Goal: Task Accomplishment & Management: Use online tool/utility

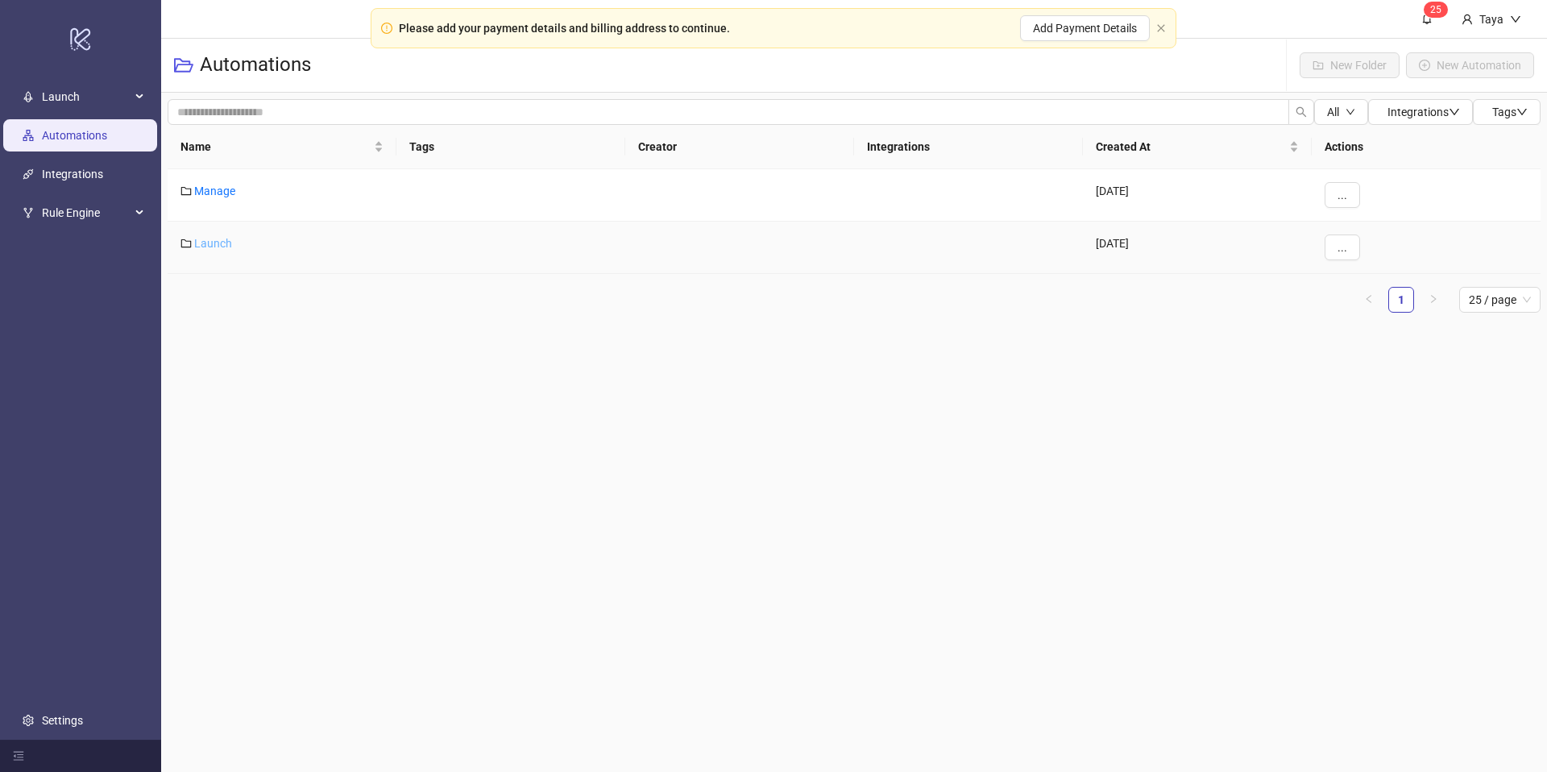
click at [214, 243] on link "Launch" at bounding box center [213, 243] width 38 height 13
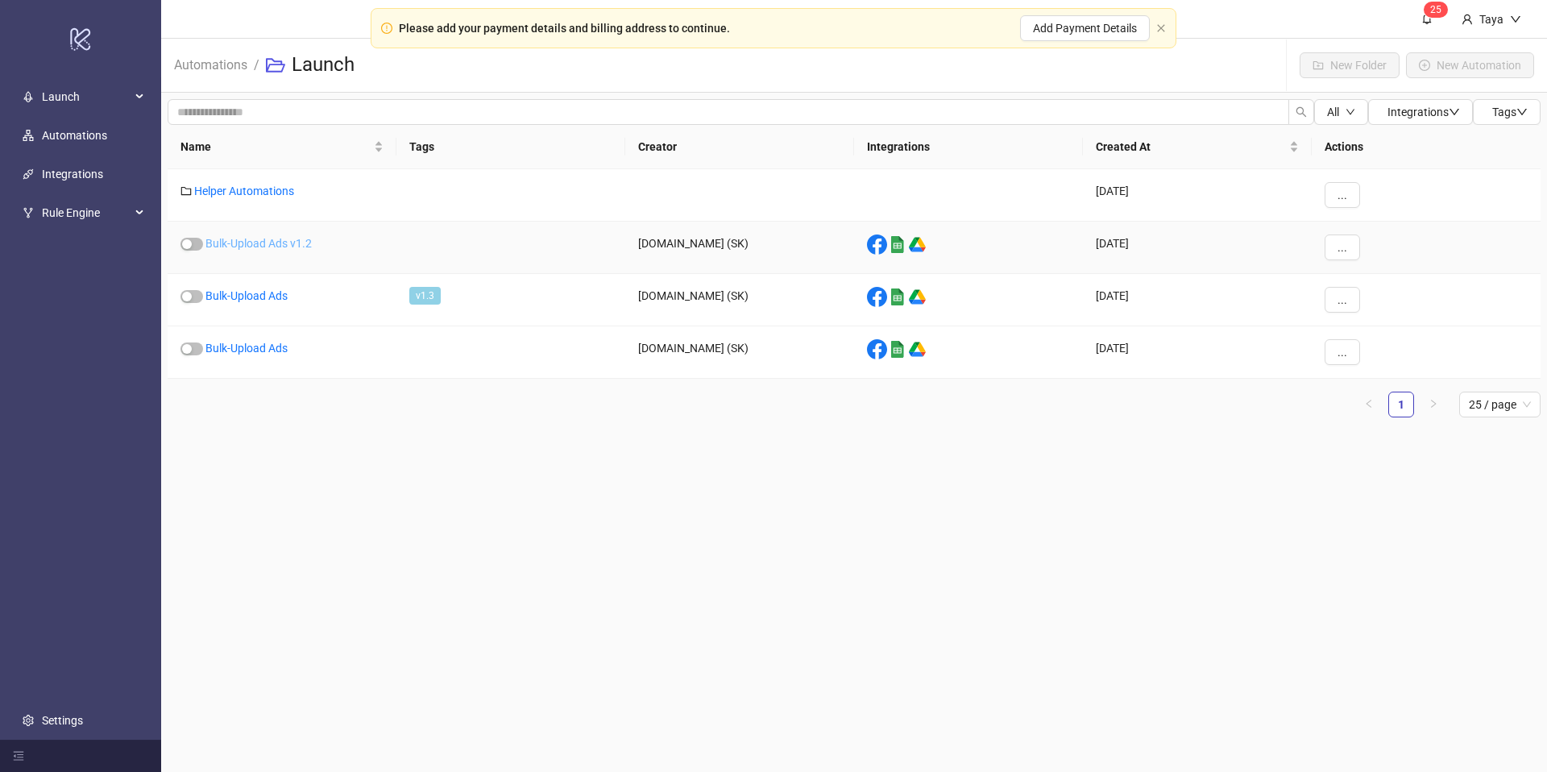
click at [226, 243] on link "Bulk-Upload Ads v1.2" at bounding box center [258, 243] width 106 height 13
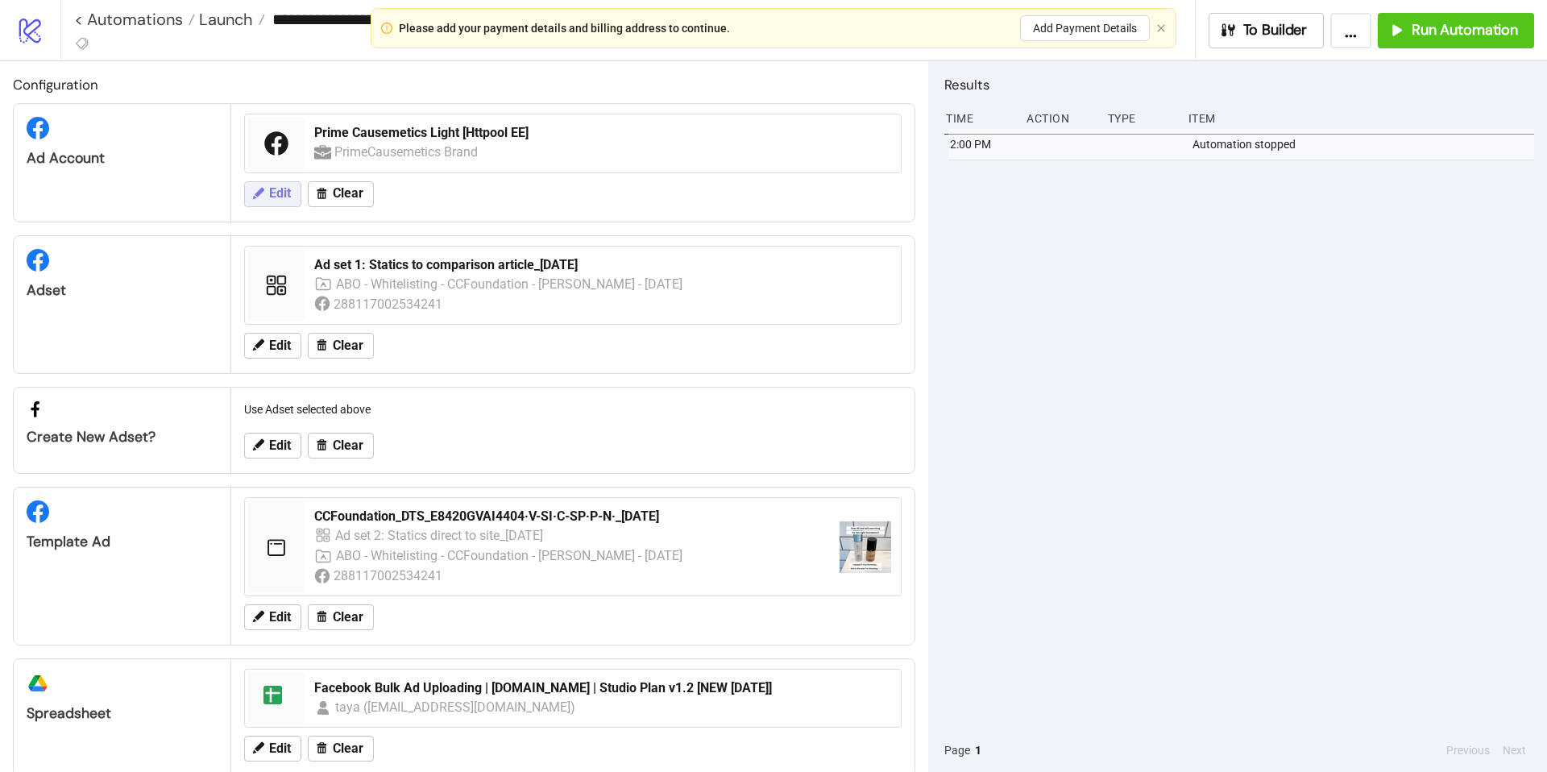
click at [288, 196] on span "Edit" at bounding box center [280, 193] width 22 height 15
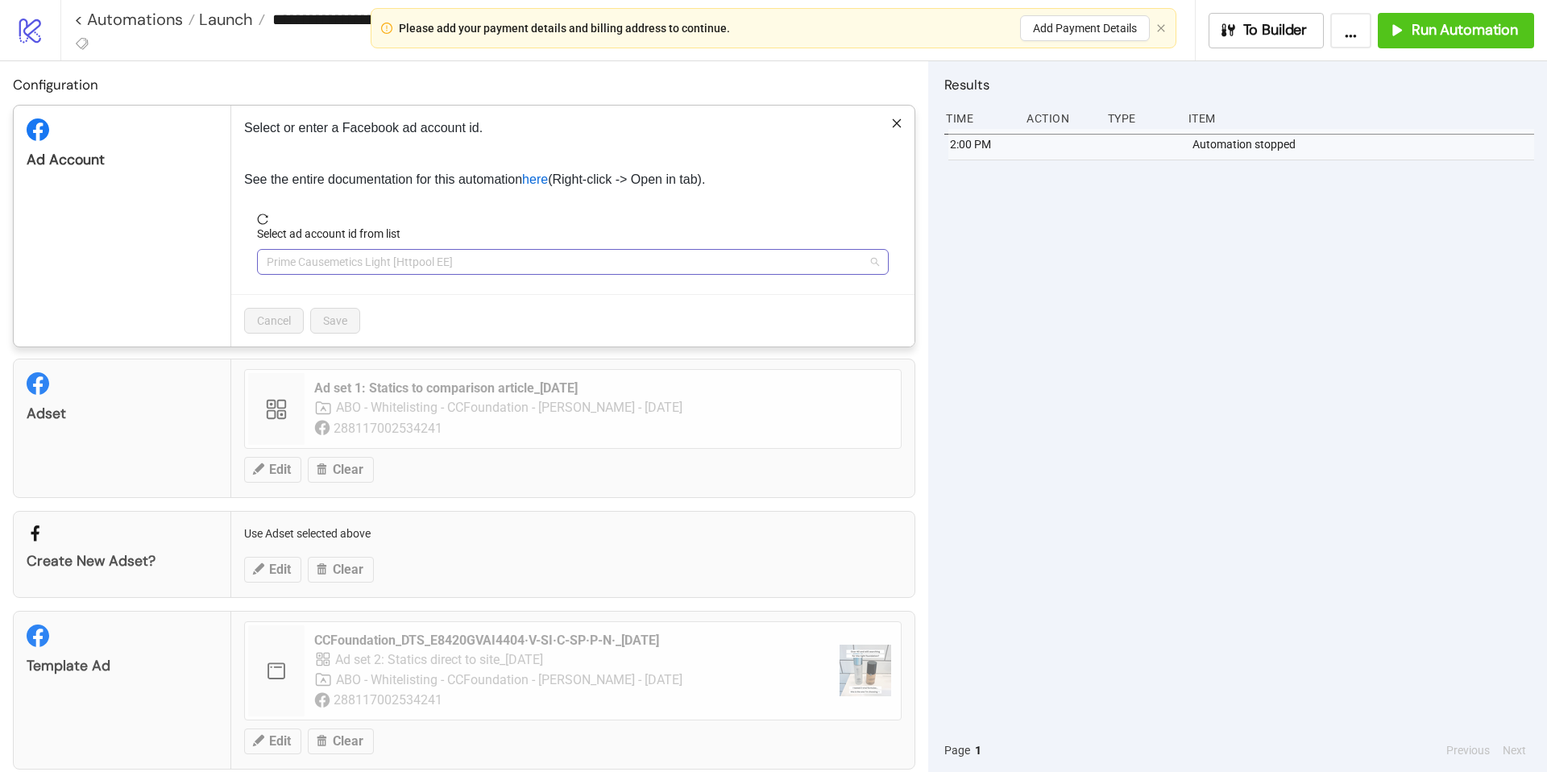
click at [451, 257] on span "Prime Causemetics Light [Httpool EE]" at bounding box center [573, 262] width 612 height 24
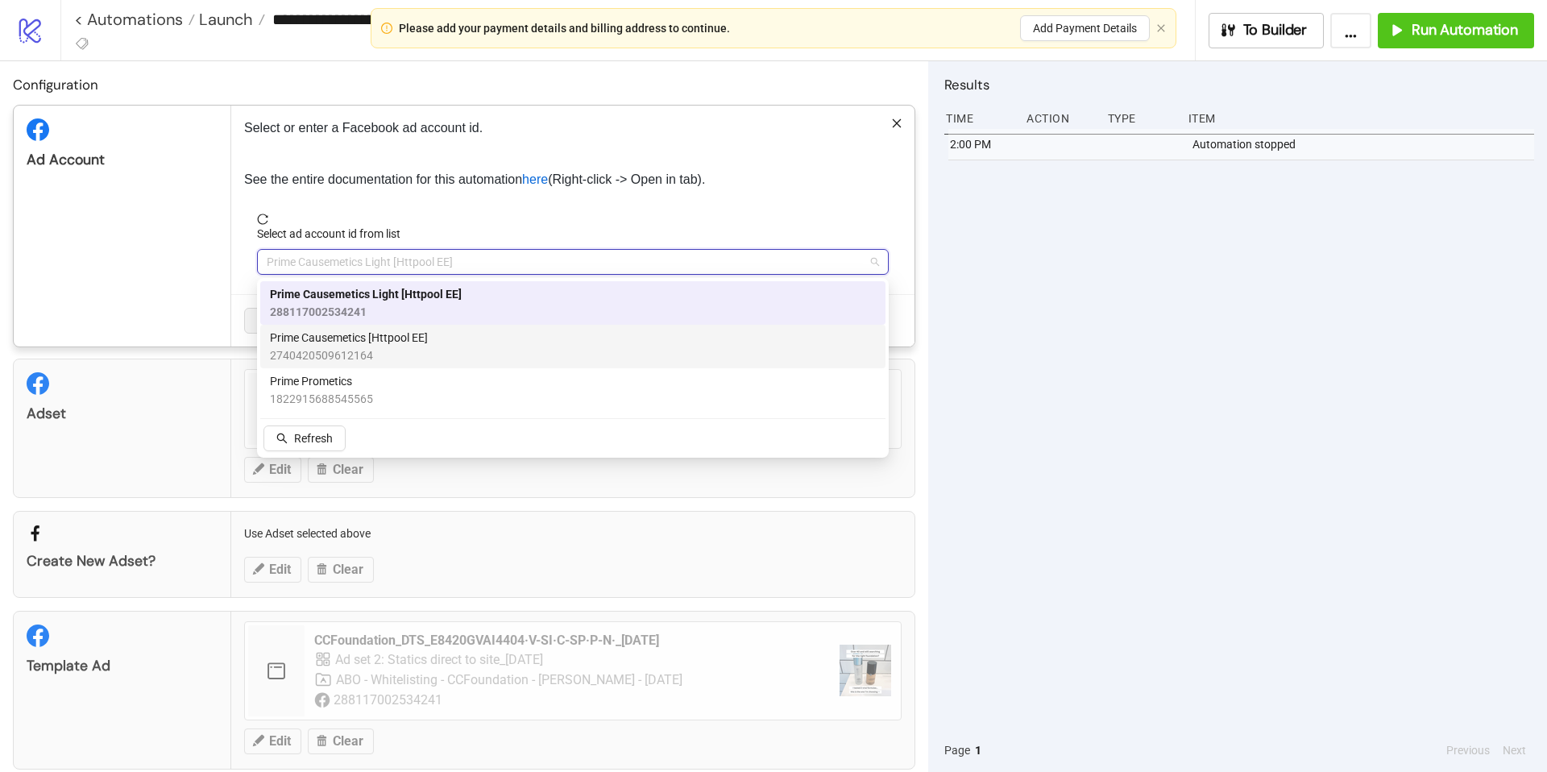
click at [460, 337] on div "Prime Causemetics [Httpool EE] 2740420509612164" at bounding box center [573, 346] width 606 height 35
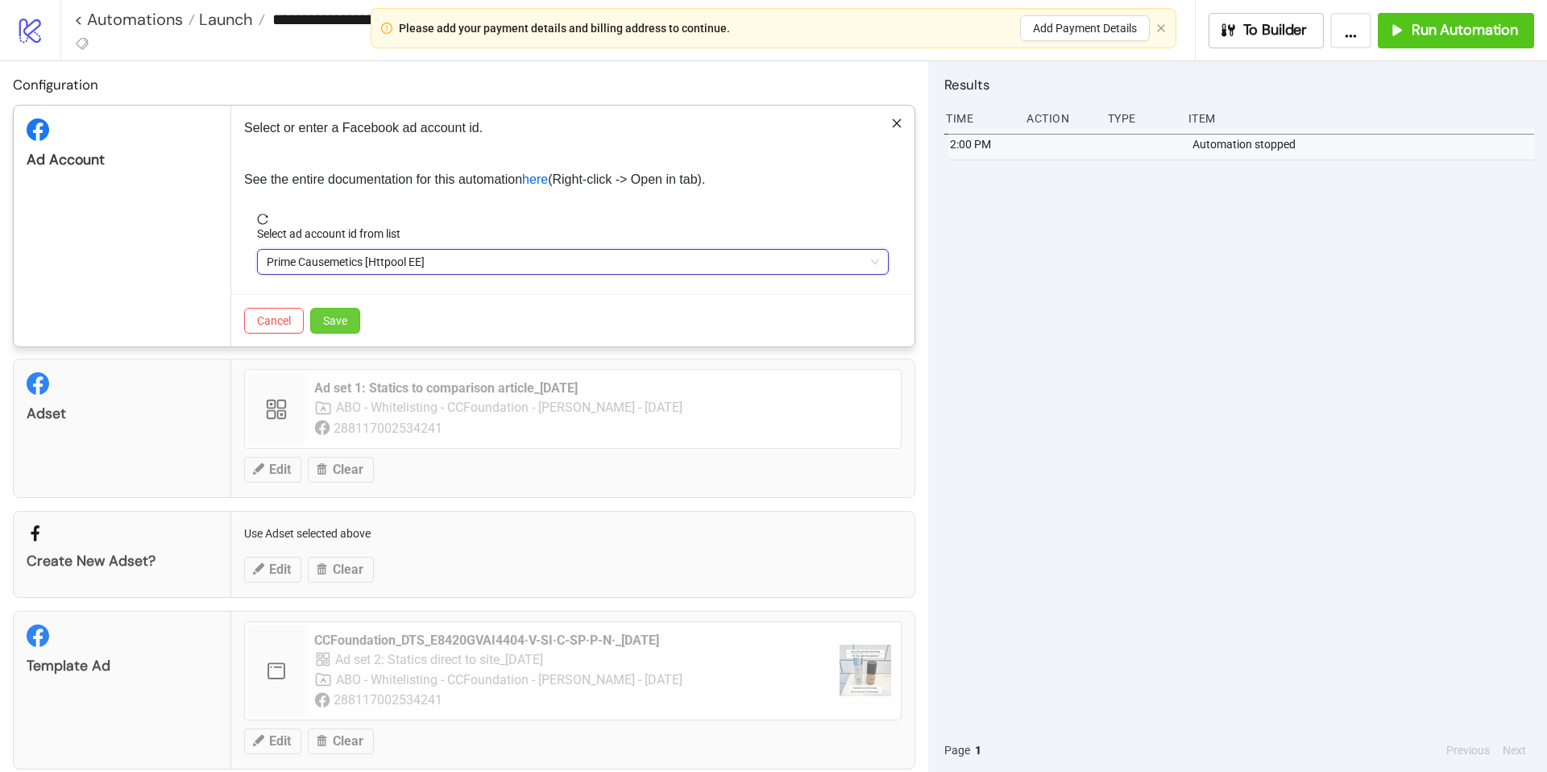
click at [338, 326] on span "Save" at bounding box center [335, 320] width 24 height 13
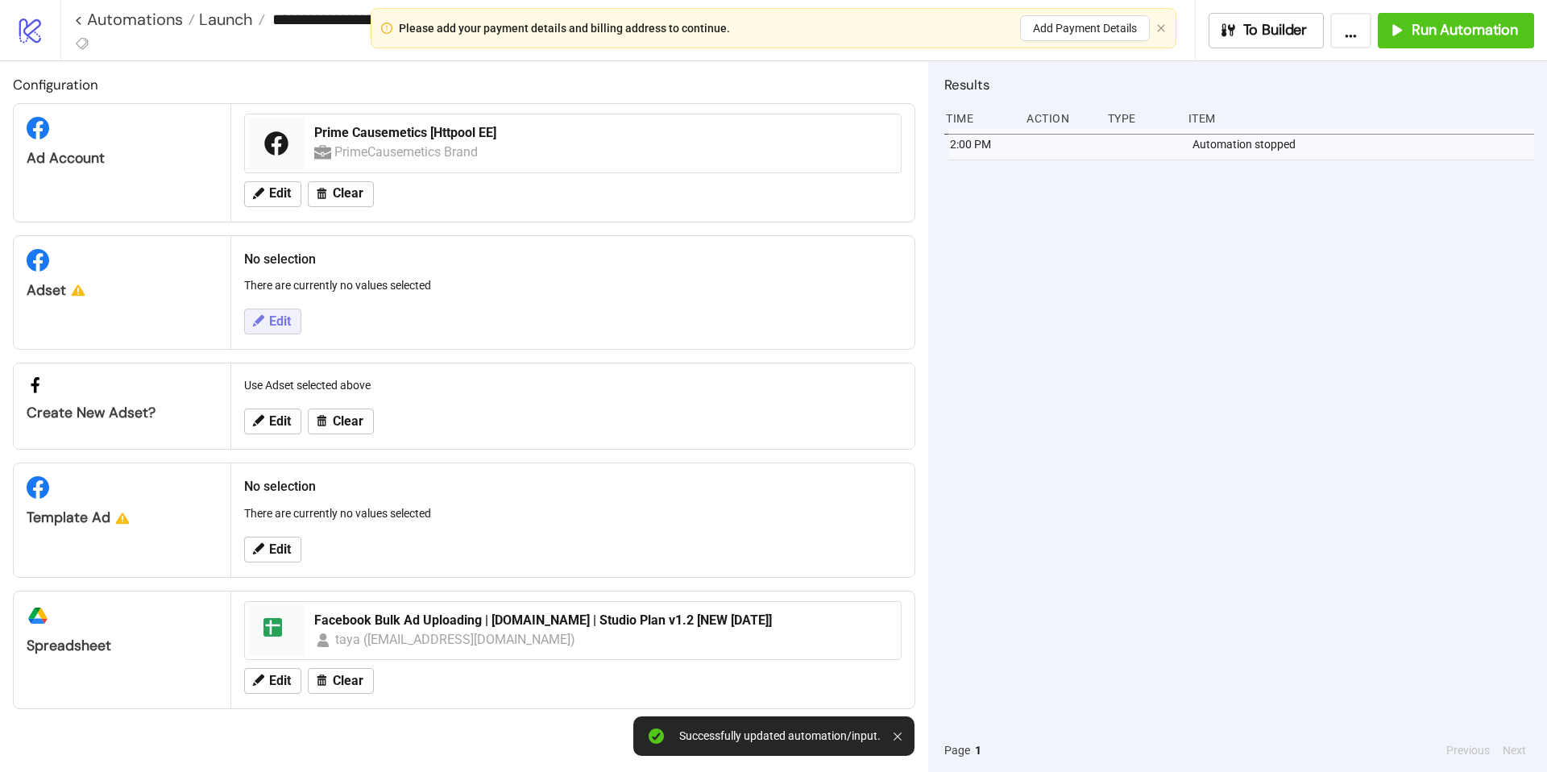
click at [261, 314] on icon at bounding box center [258, 320] width 15 height 15
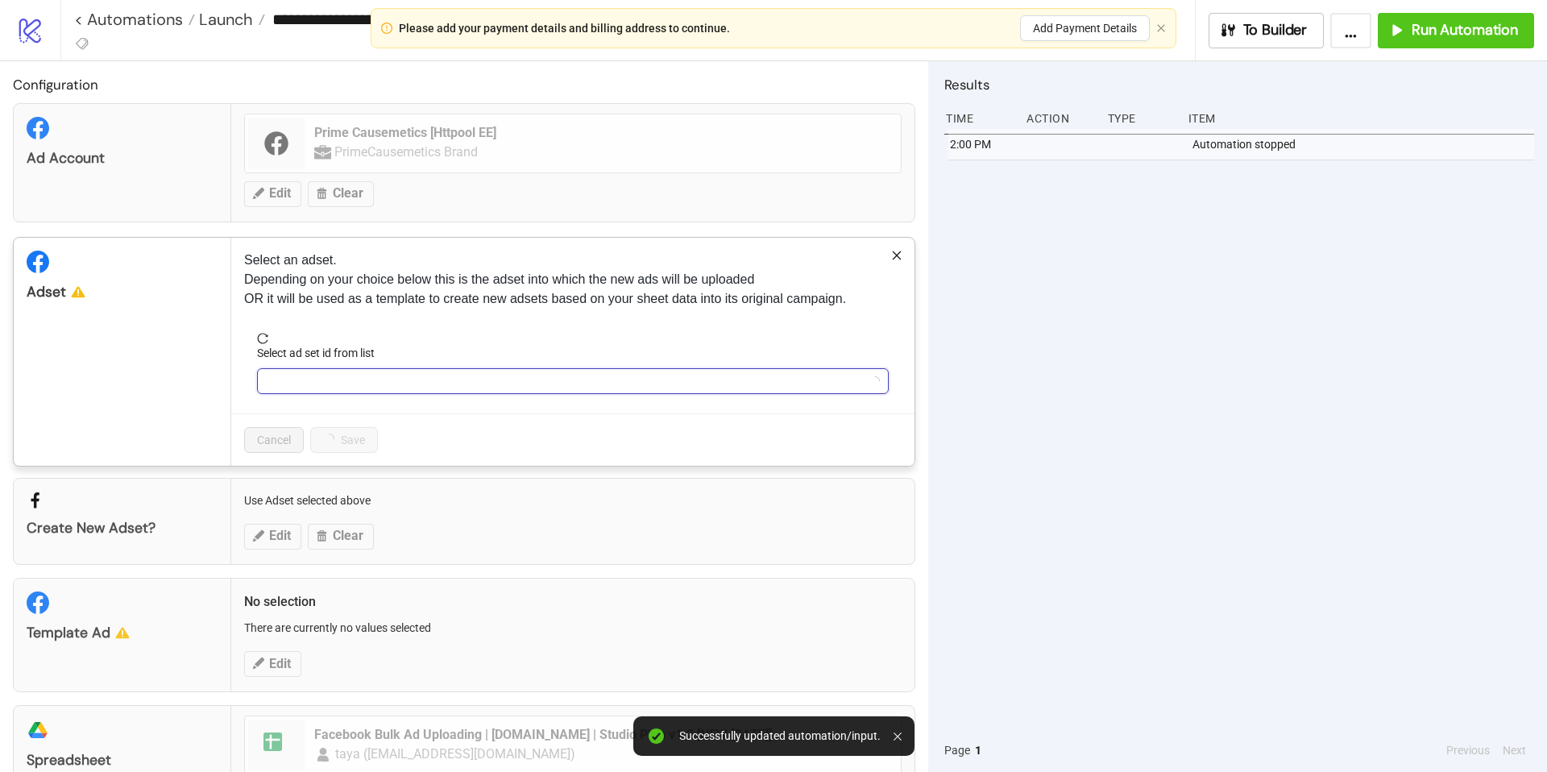
click at [425, 379] on input "Select ad set id from list" at bounding box center [566, 381] width 598 height 24
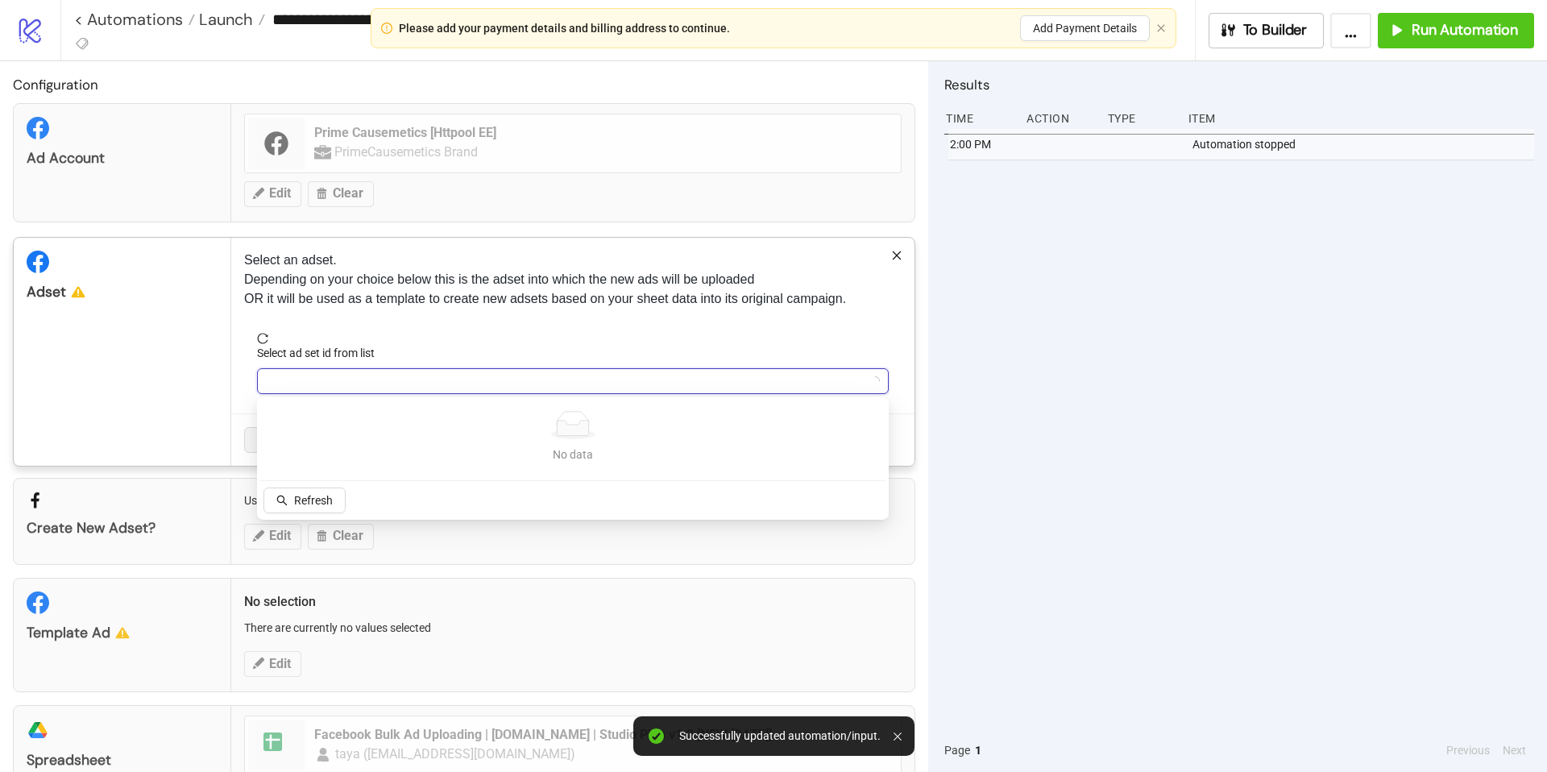
drag, startPoint x: 302, startPoint y: 498, endPoint x: 301, endPoint y: 479, distance: 18.6
click at [302, 498] on span "Refresh" at bounding box center [313, 500] width 39 height 13
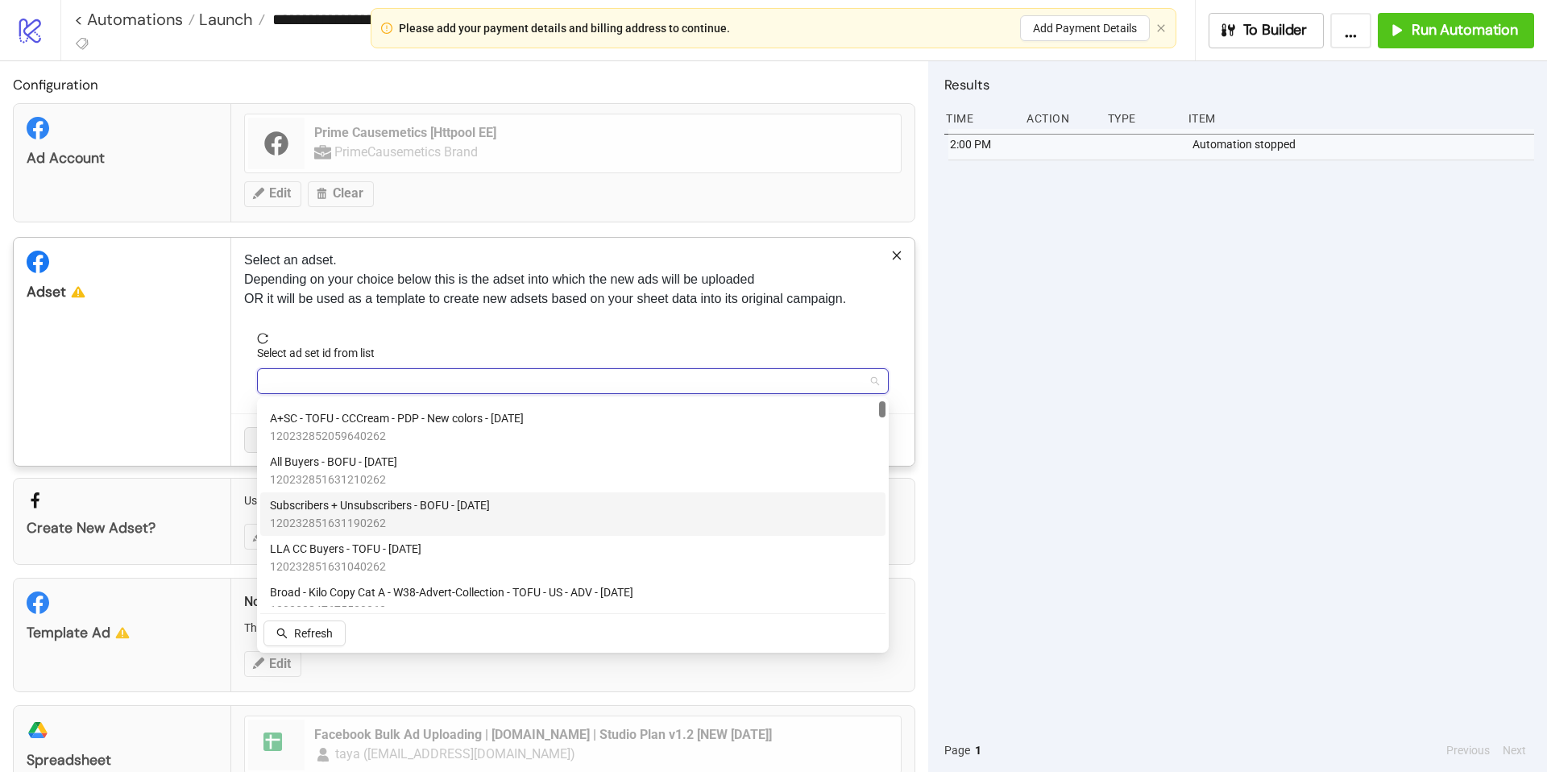
scroll to position [39, 0]
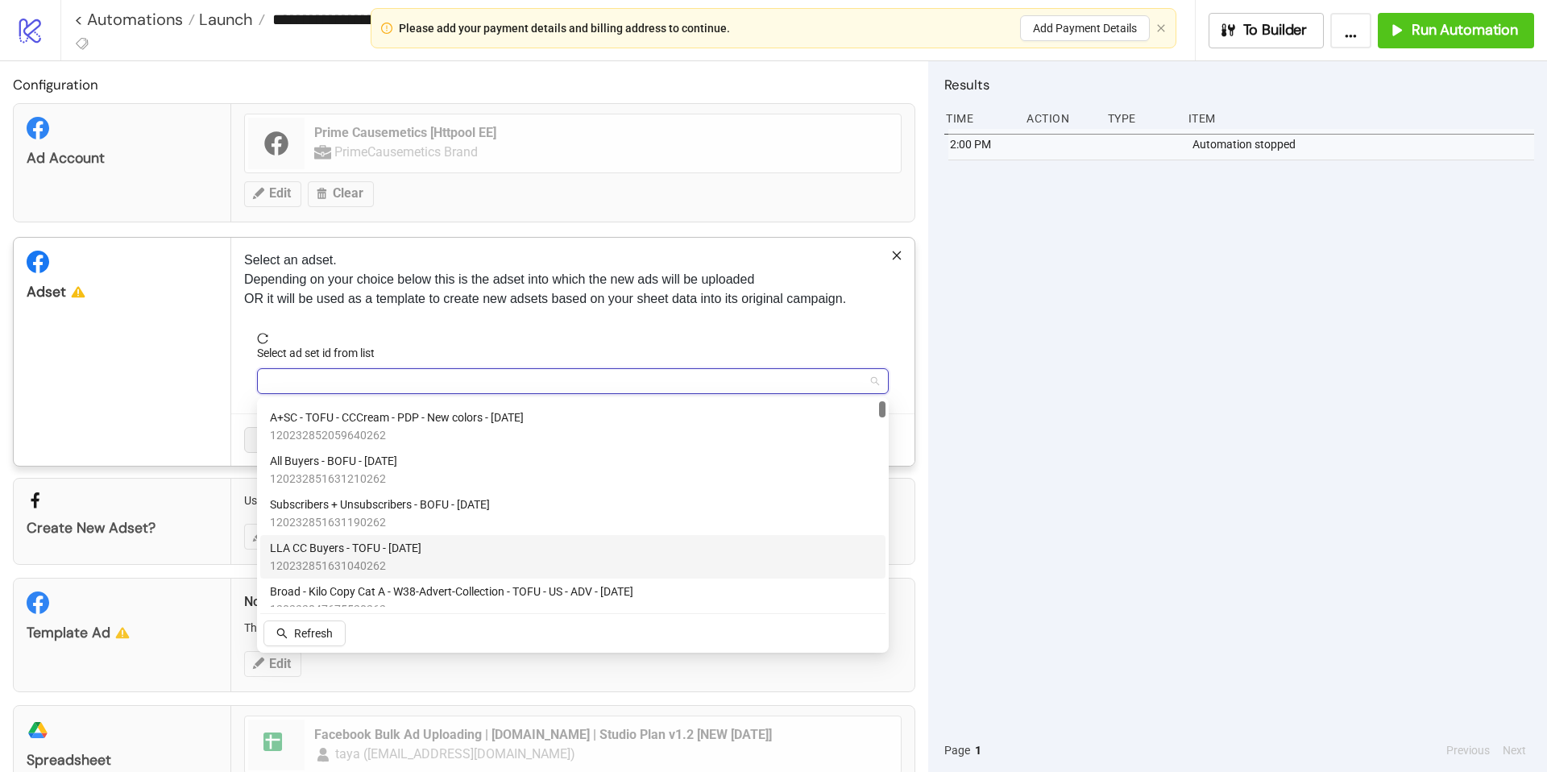
click at [421, 554] on span "LLA CC Buyers - TOFU - [DATE]" at bounding box center [345, 548] width 151 height 18
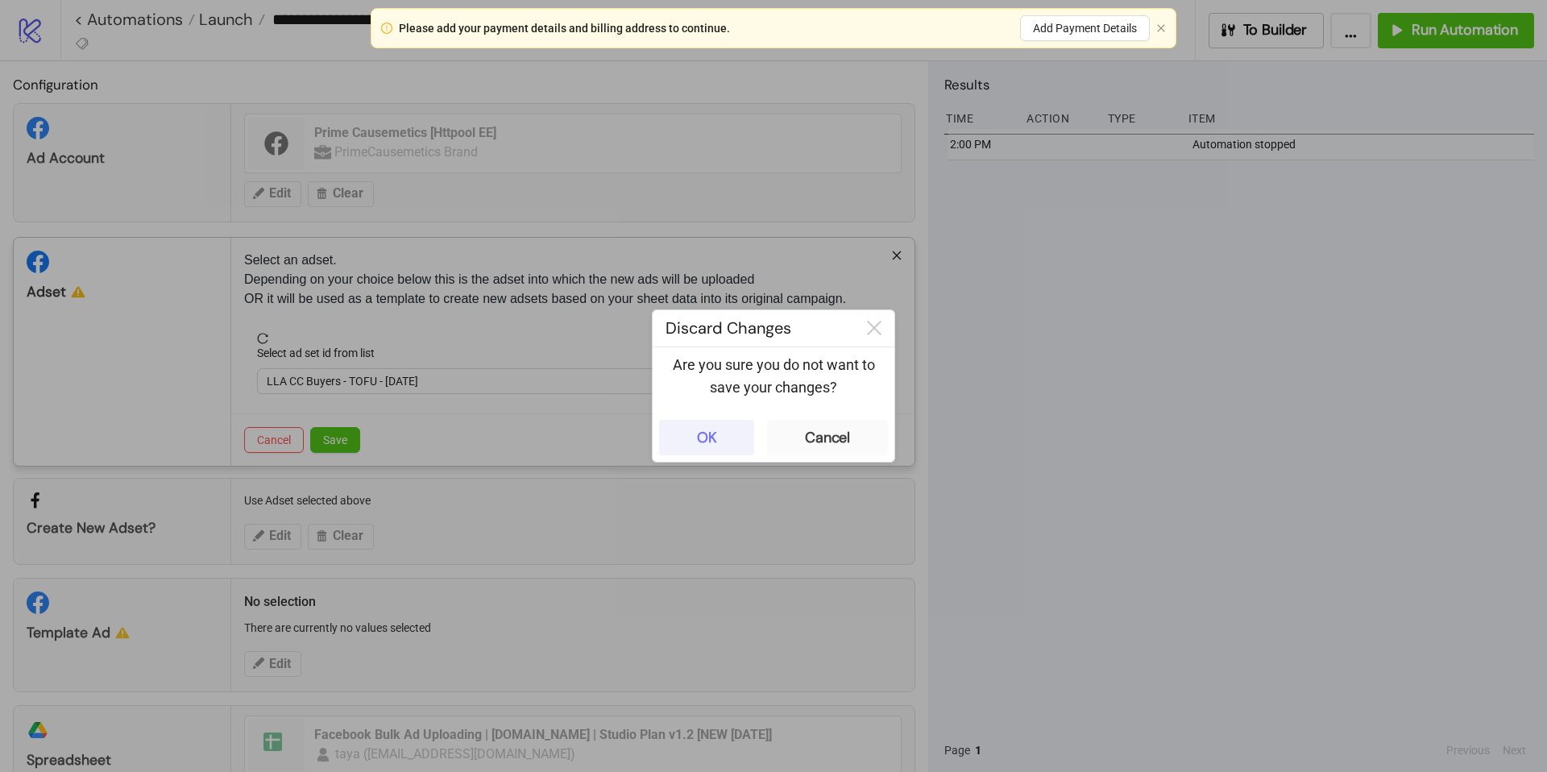
drag, startPoint x: 705, startPoint y: 440, endPoint x: 577, endPoint y: 438, distance: 128.1
click at [705, 440] on div "OK" at bounding box center [707, 438] width 20 height 19
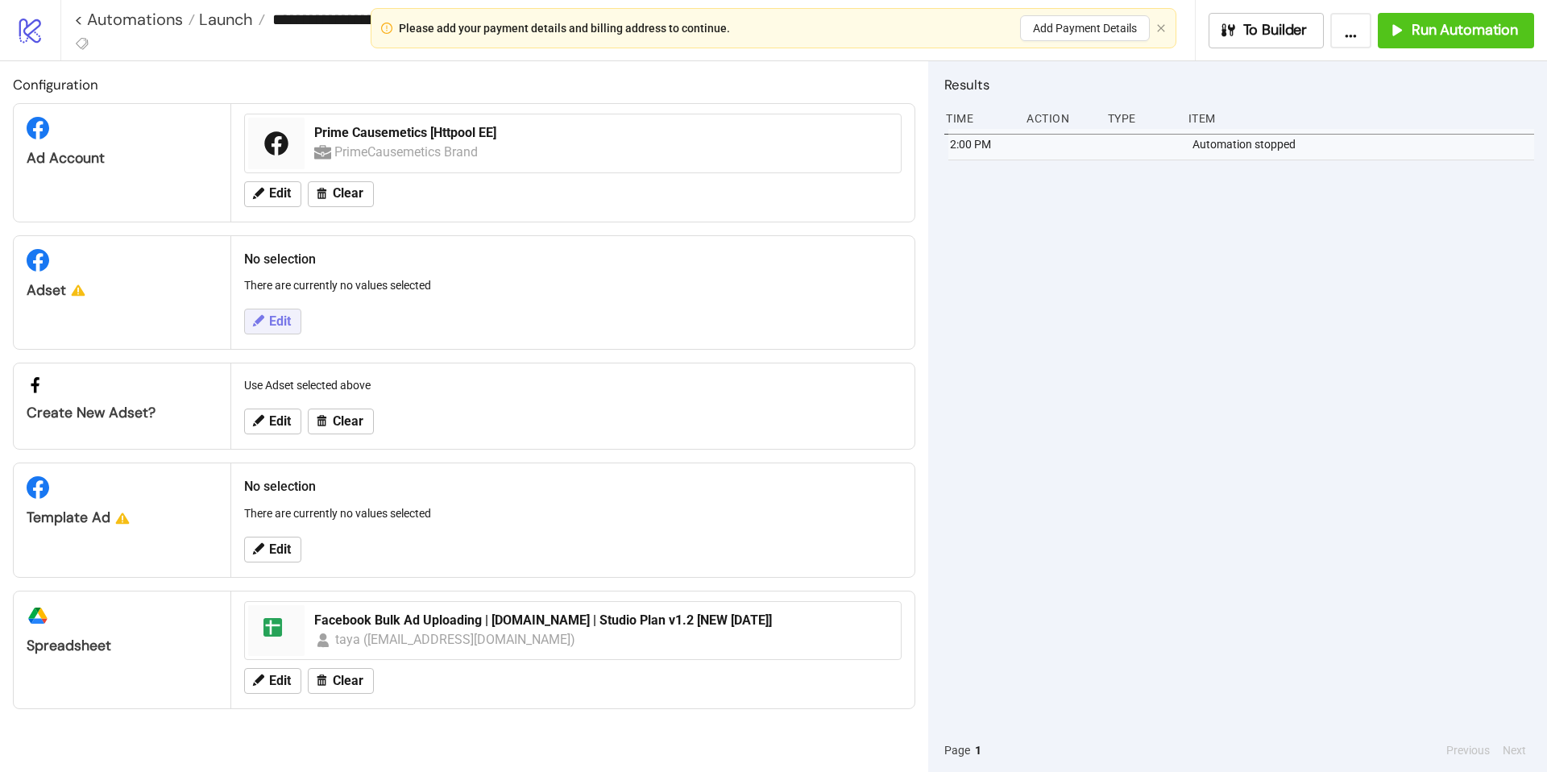
click at [282, 317] on span "Edit" at bounding box center [280, 321] width 22 height 15
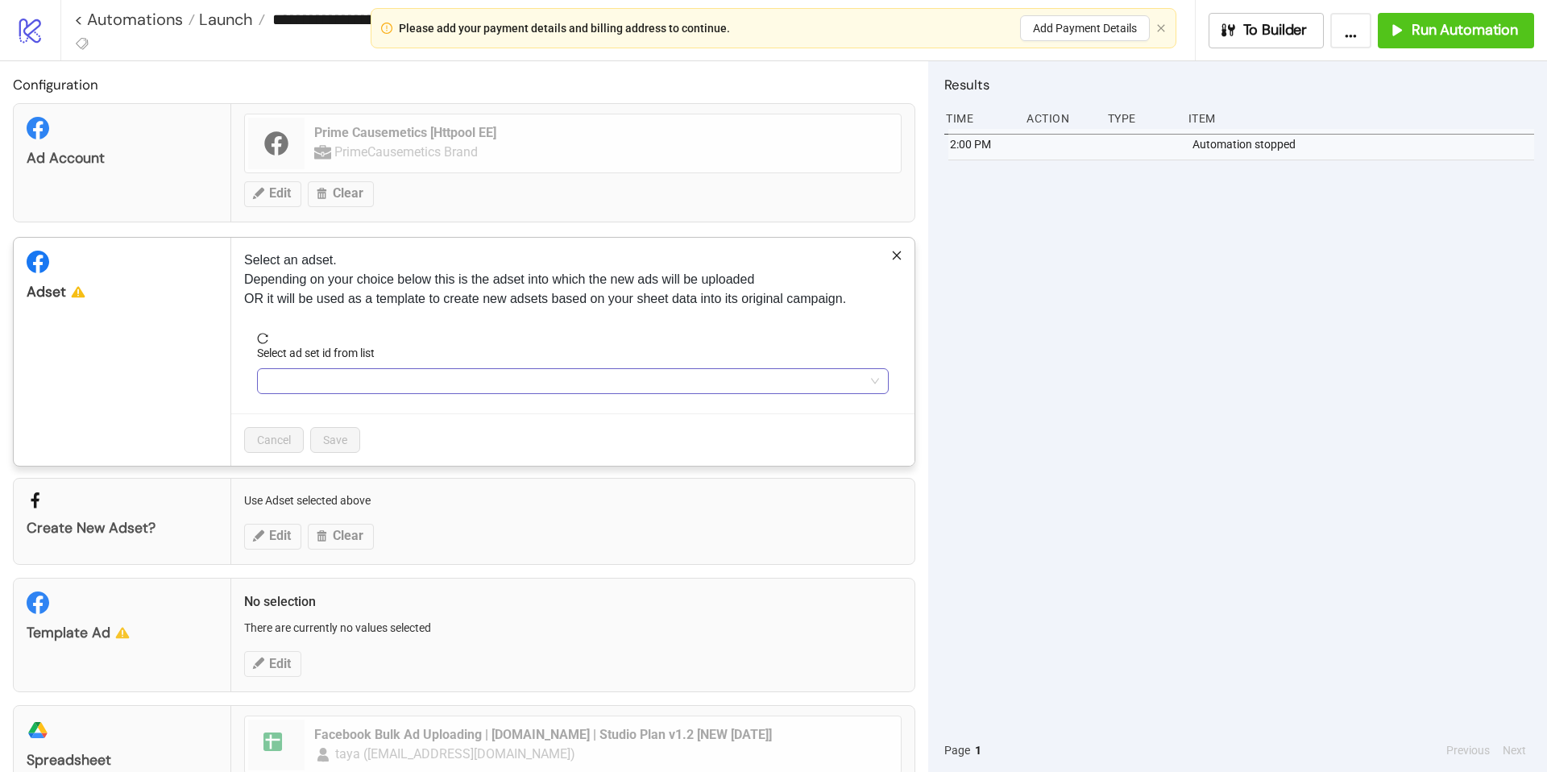
click at [419, 375] on input "Select ad set id from list" at bounding box center [566, 381] width 598 height 24
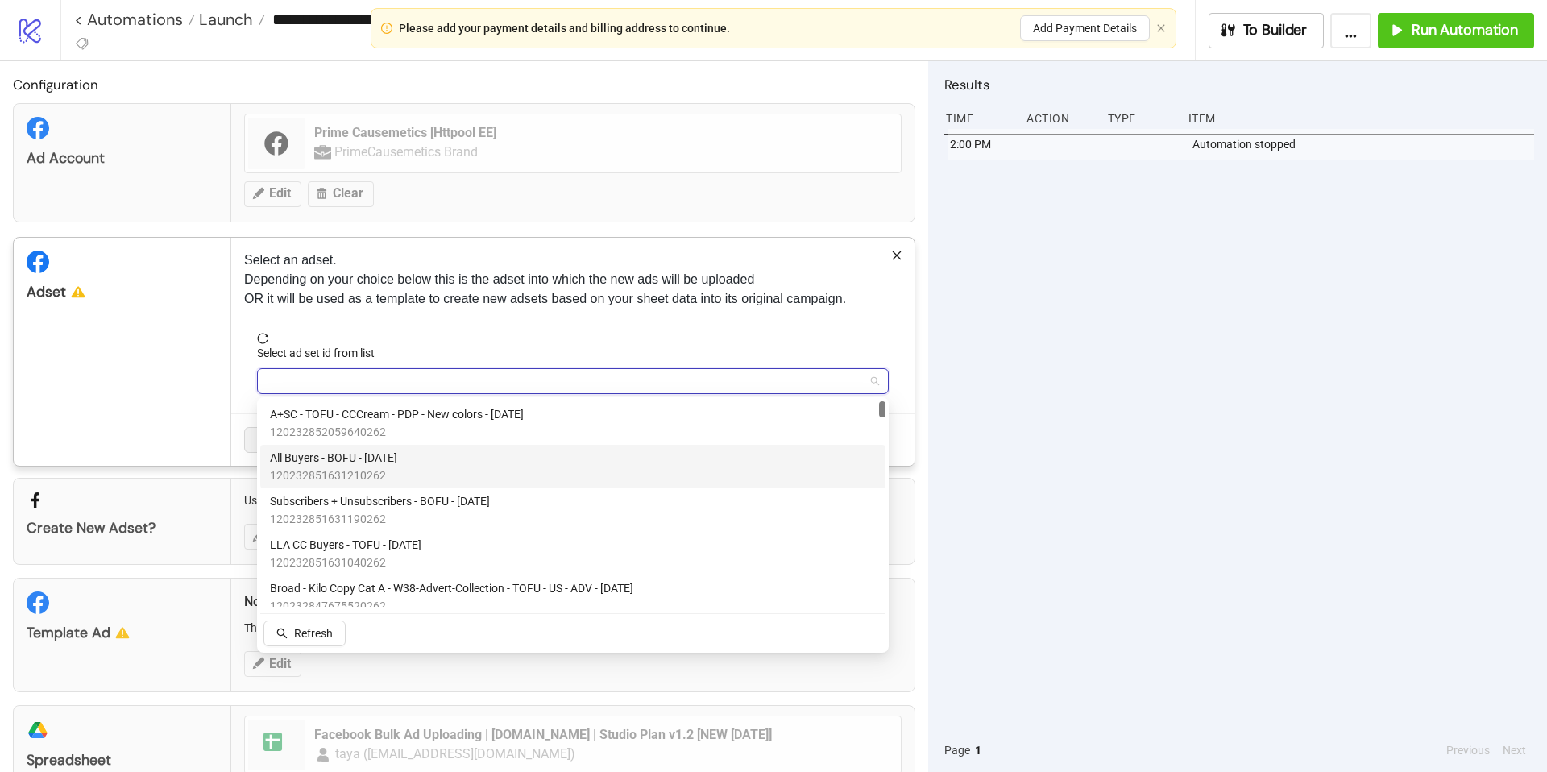
scroll to position [42, 0]
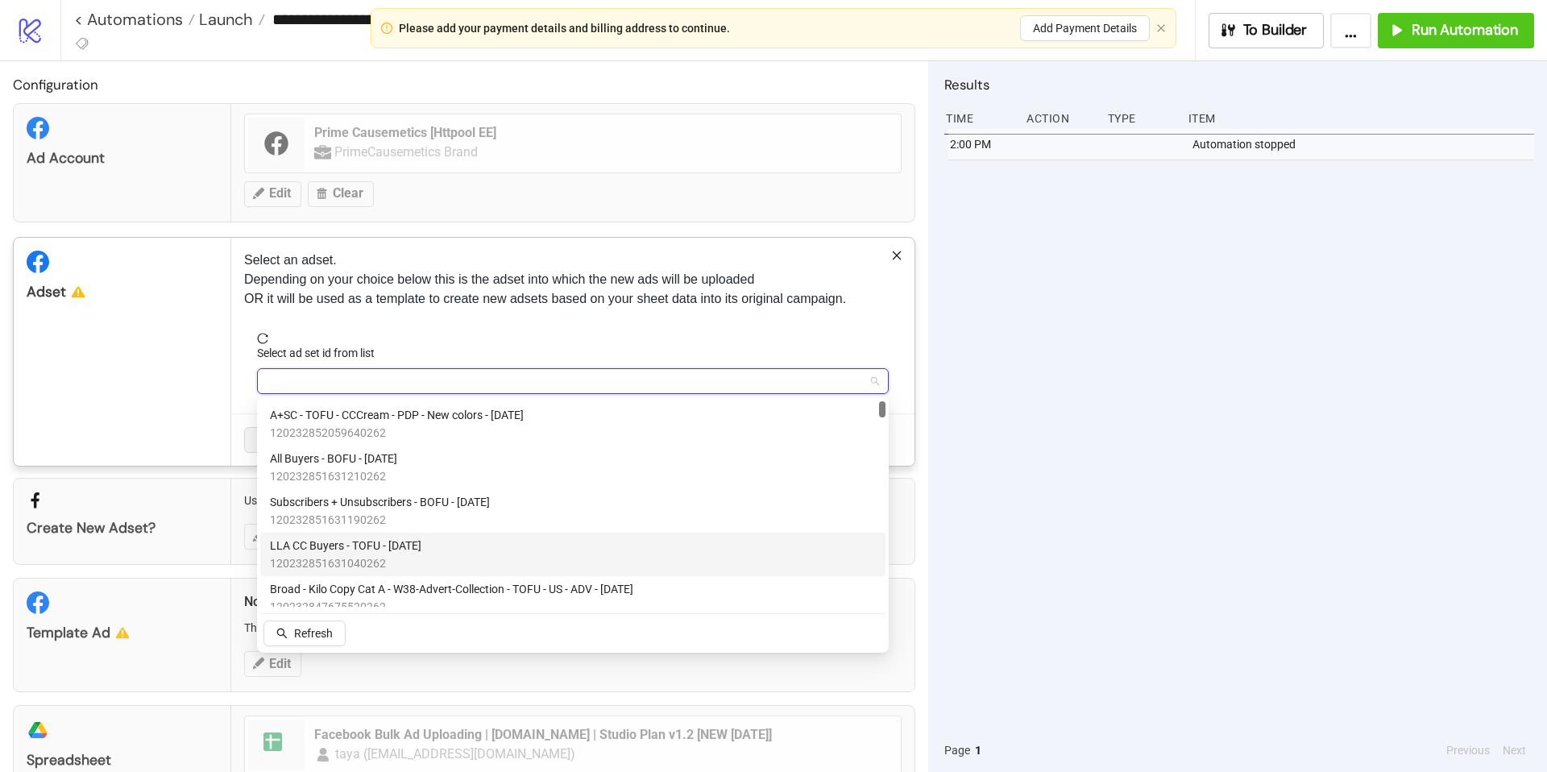
click at [416, 543] on span "LLA CC Buyers - TOFU - [DATE]" at bounding box center [345, 546] width 151 height 18
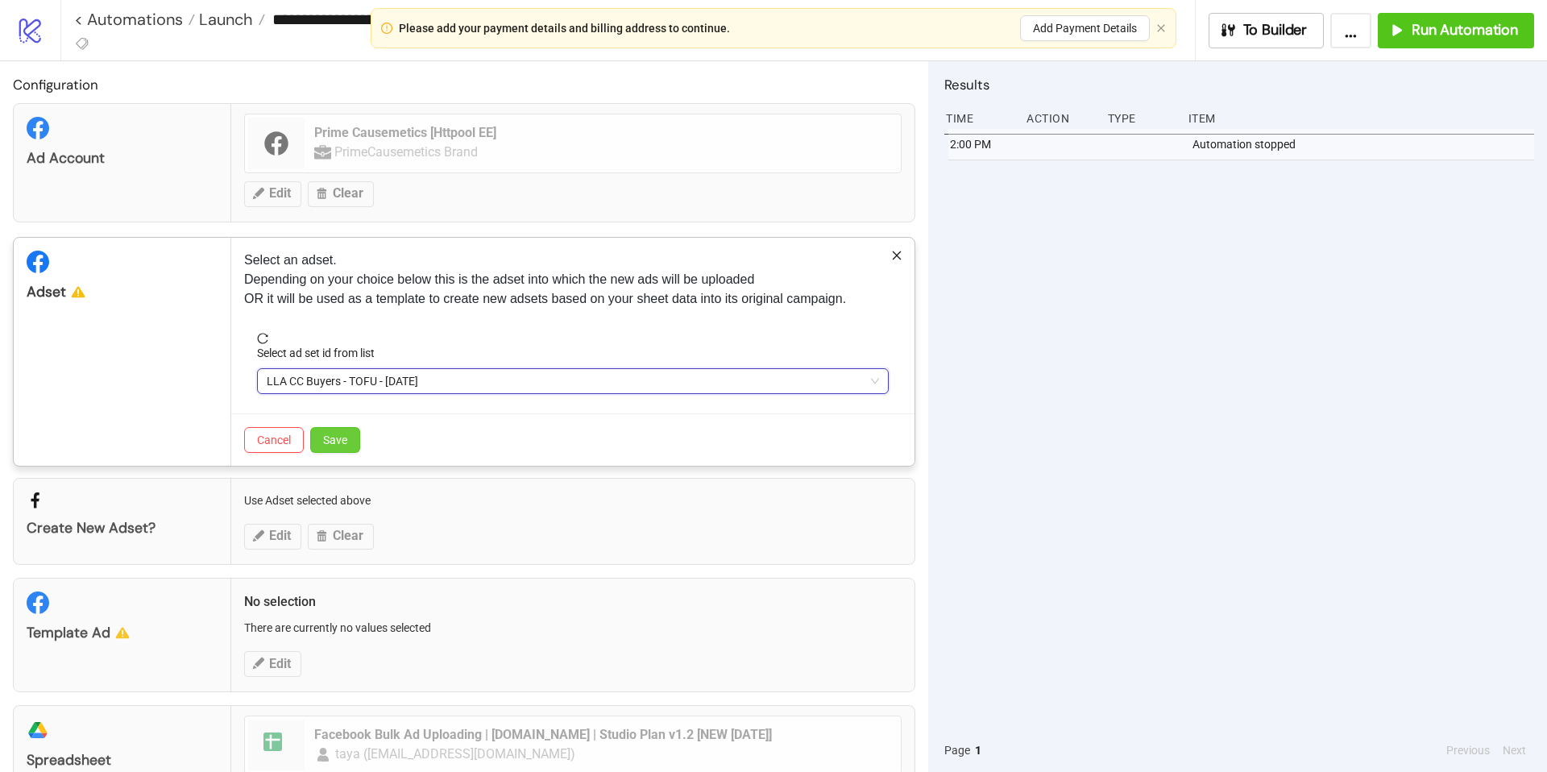
click at [339, 438] on span "Save" at bounding box center [335, 439] width 24 height 13
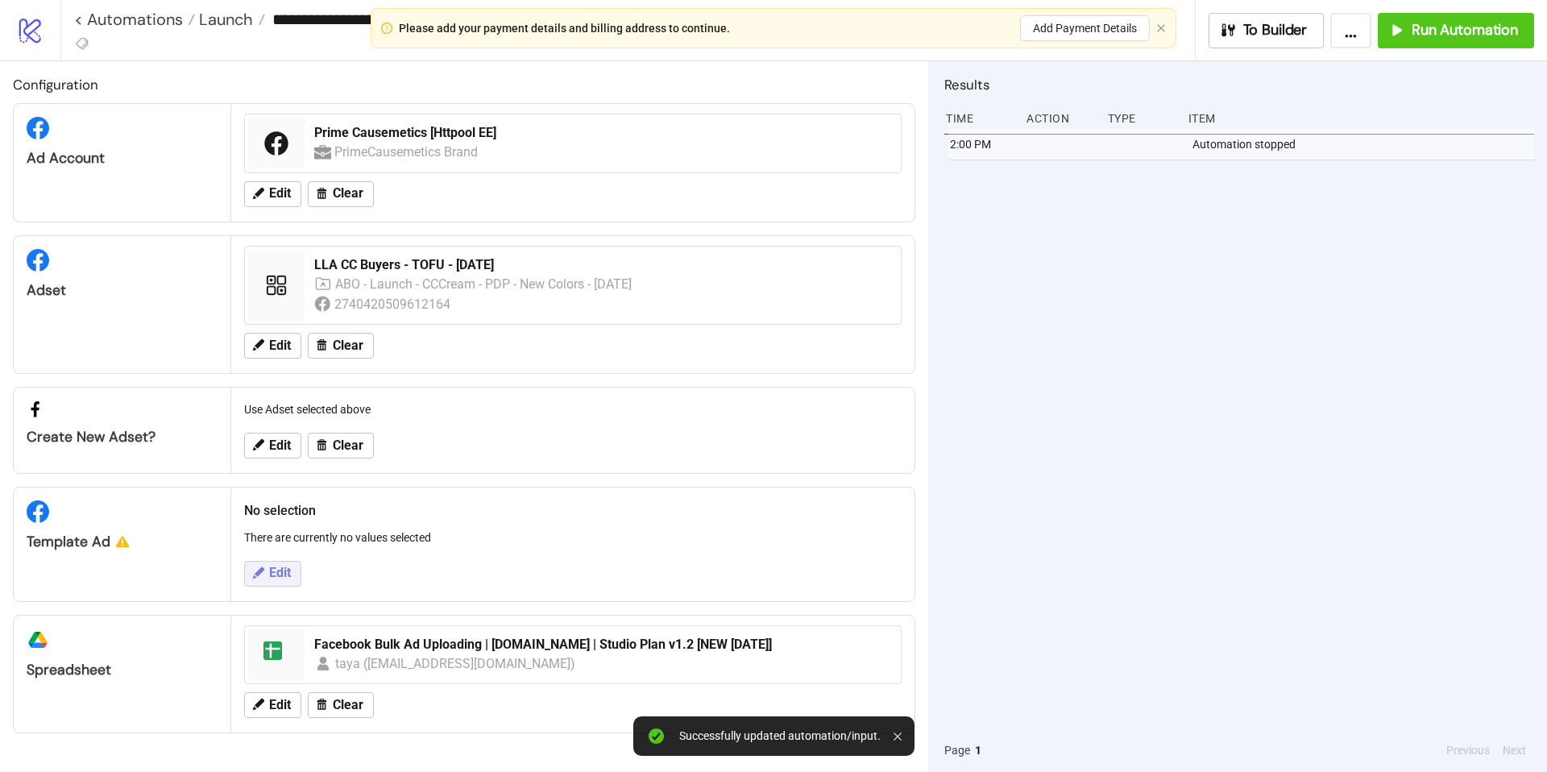
click at [276, 576] on span "Edit" at bounding box center [280, 573] width 22 height 15
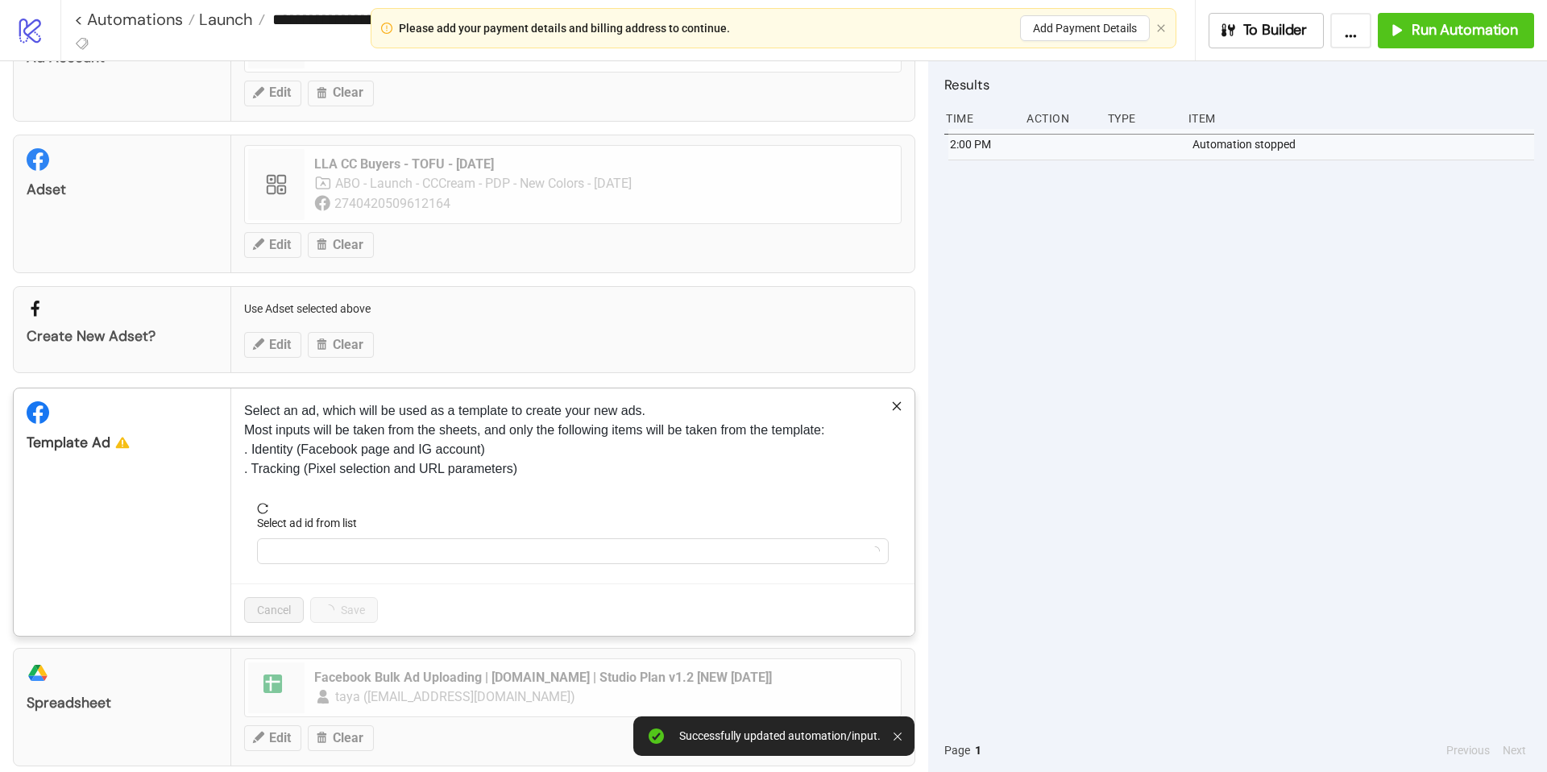
scroll to position [121, 0]
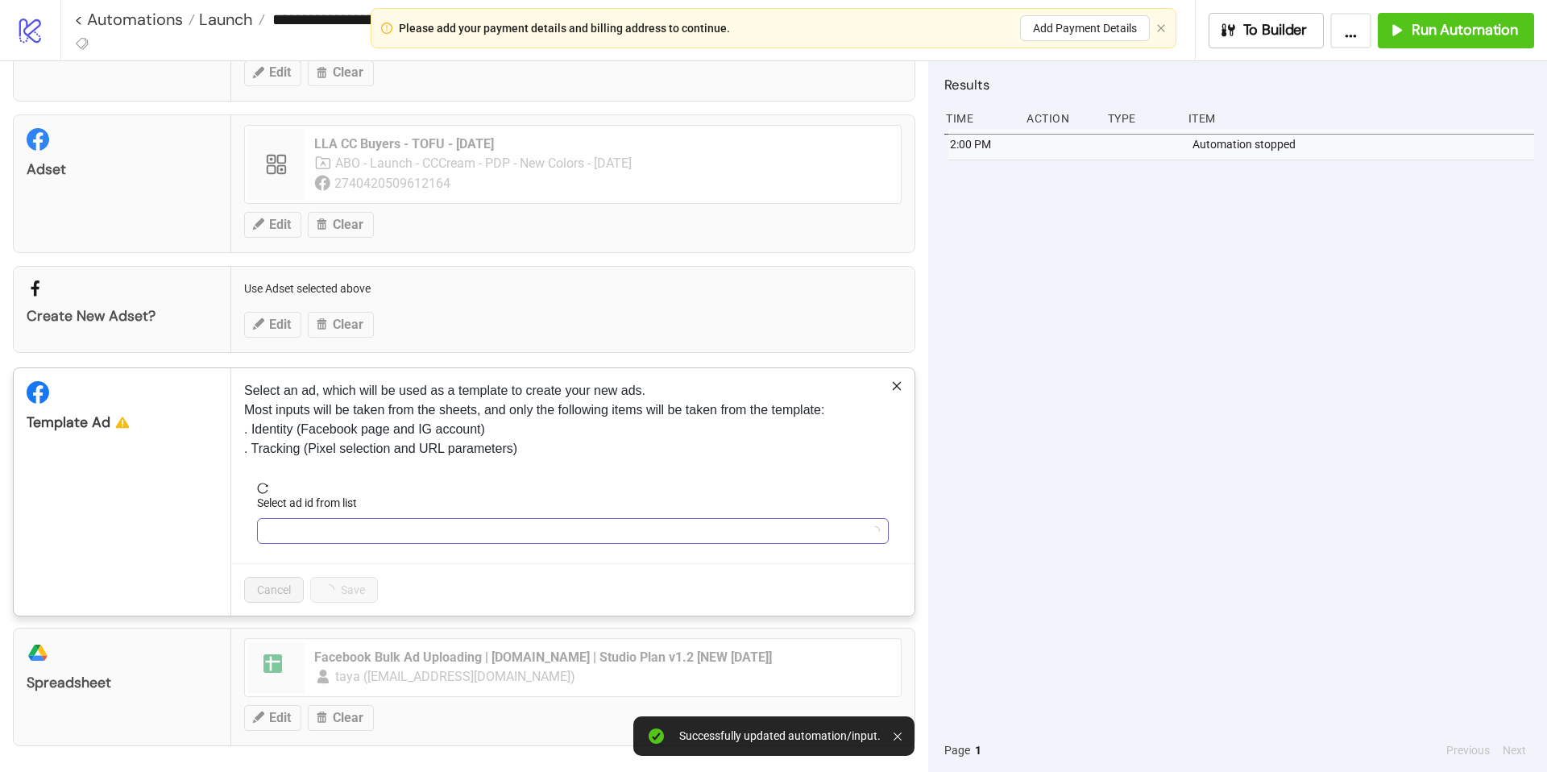
click at [415, 531] on input "Select ad id from list" at bounding box center [566, 531] width 598 height 24
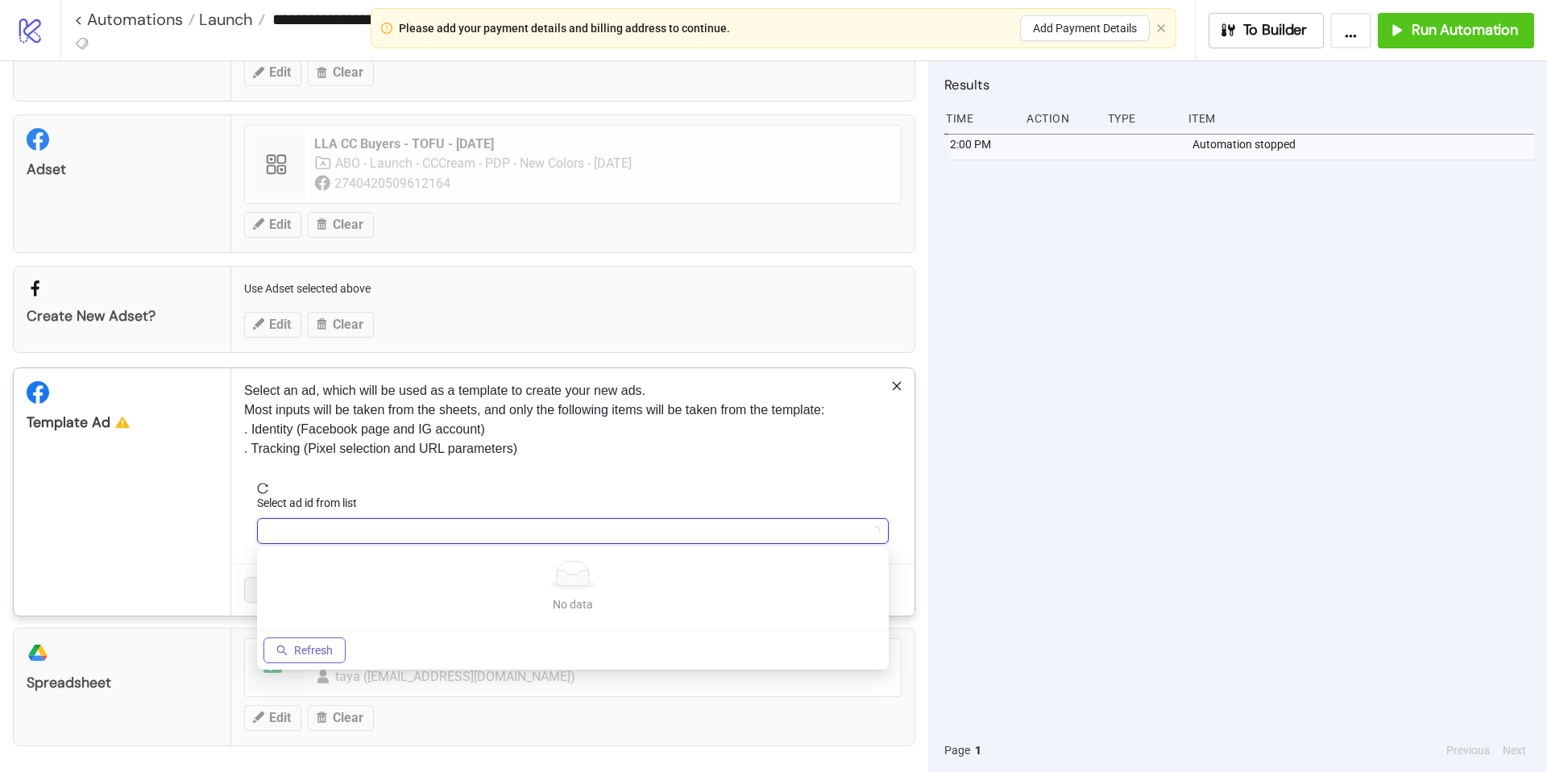
click at [318, 652] on span "Refresh" at bounding box center [313, 650] width 39 height 13
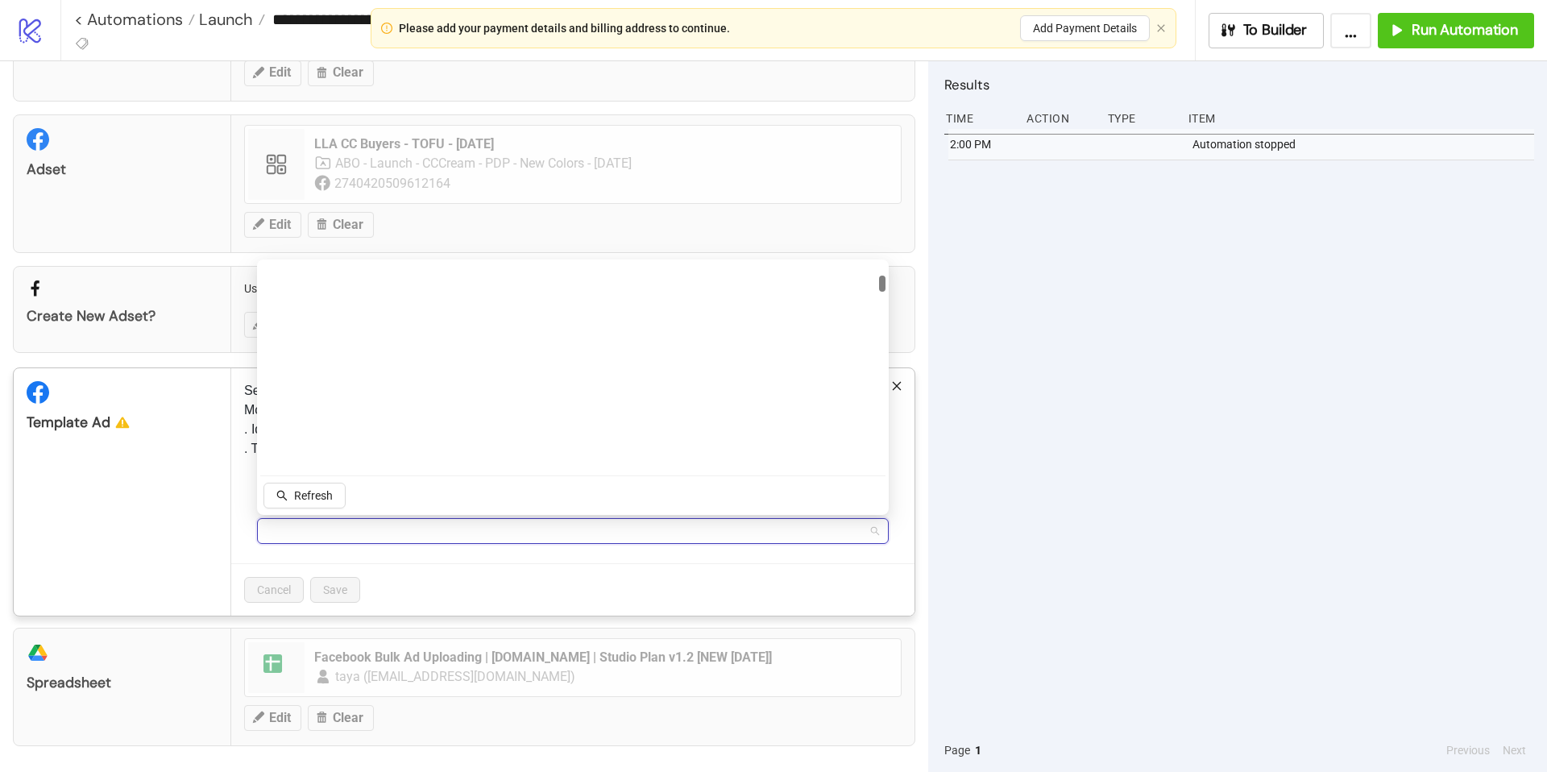
scroll to position [0, 0]
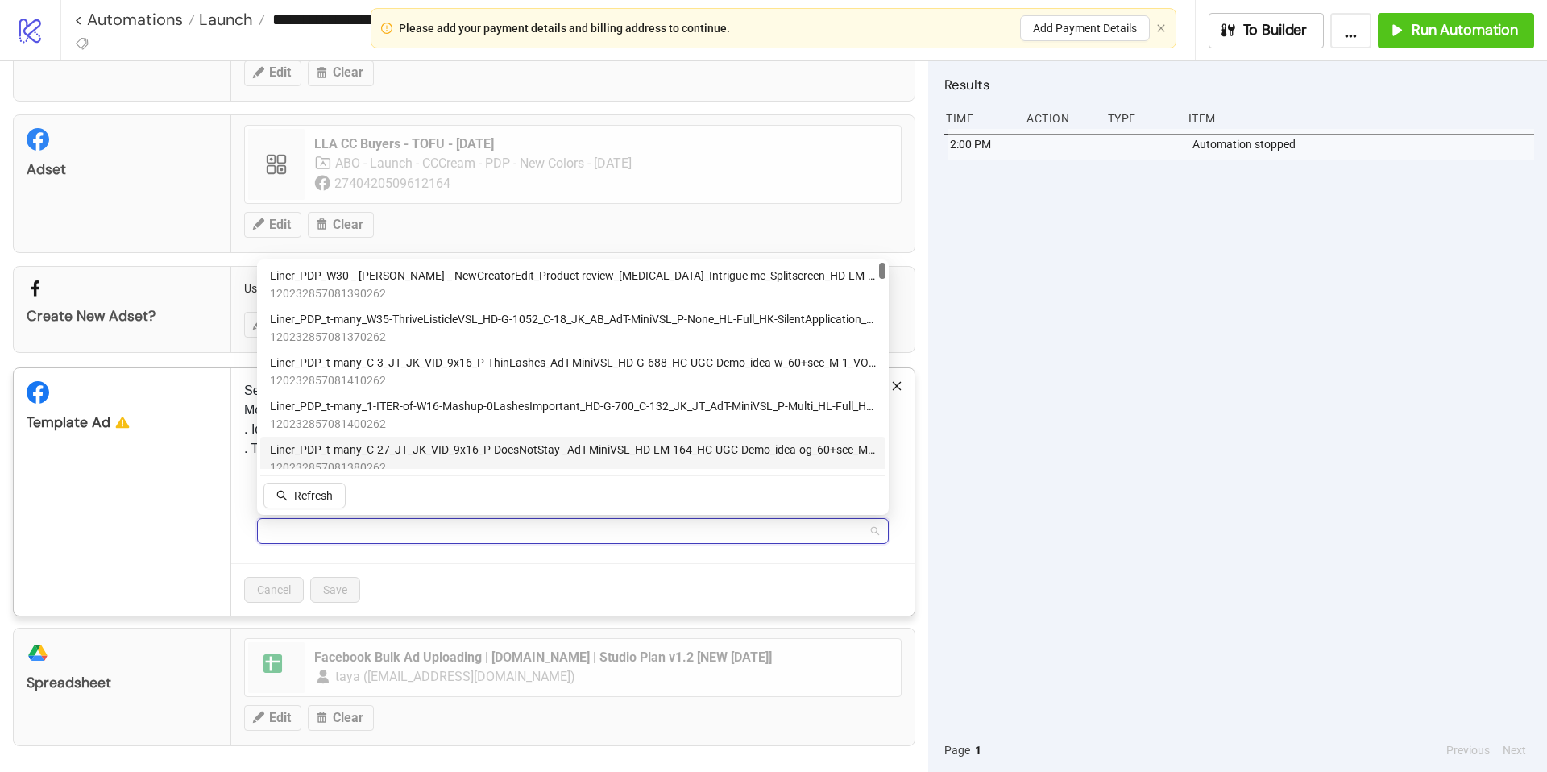
click at [401, 535] on input "Select ad id from list" at bounding box center [566, 531] width 598 height 24
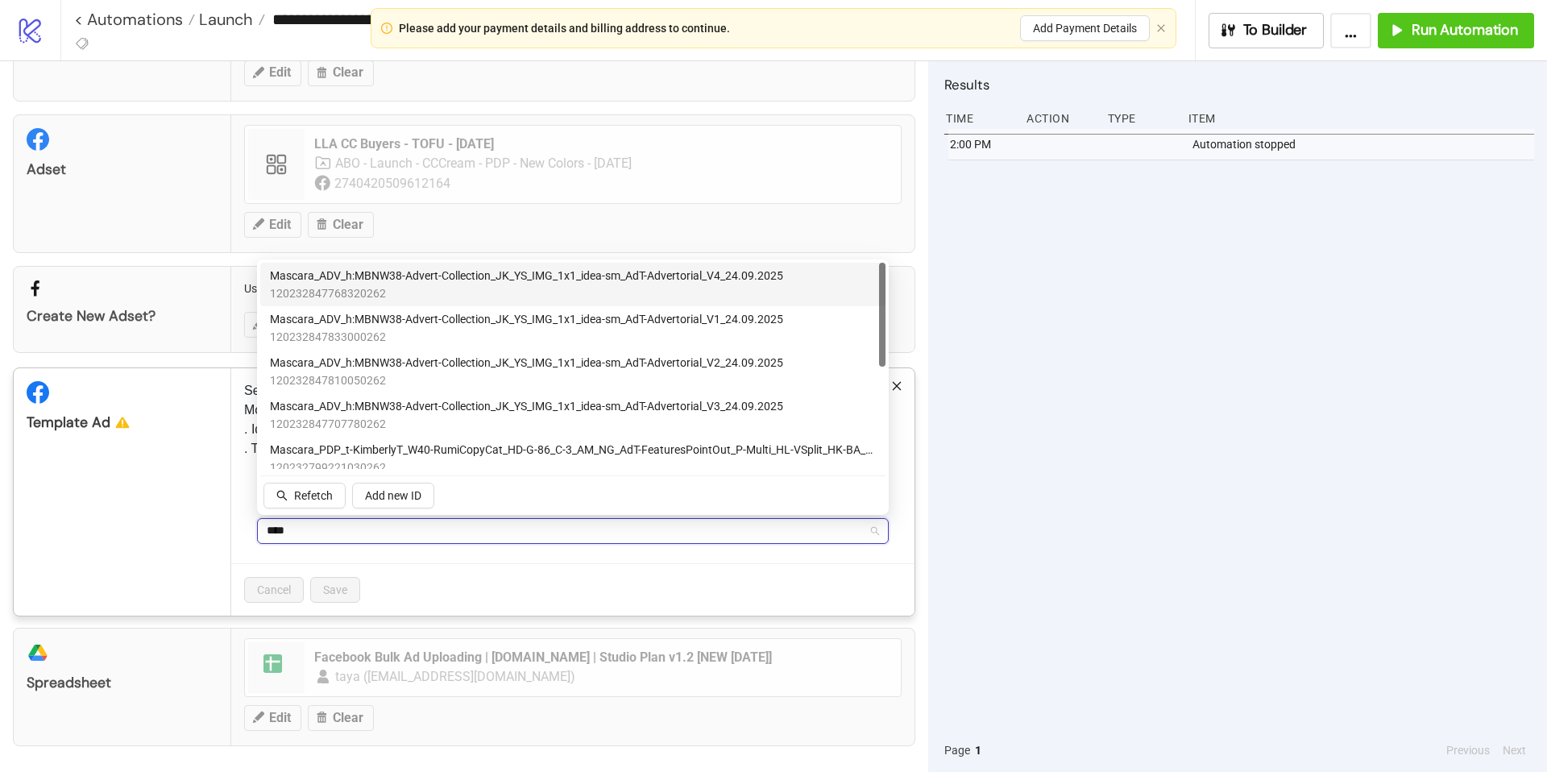
type input "*****"
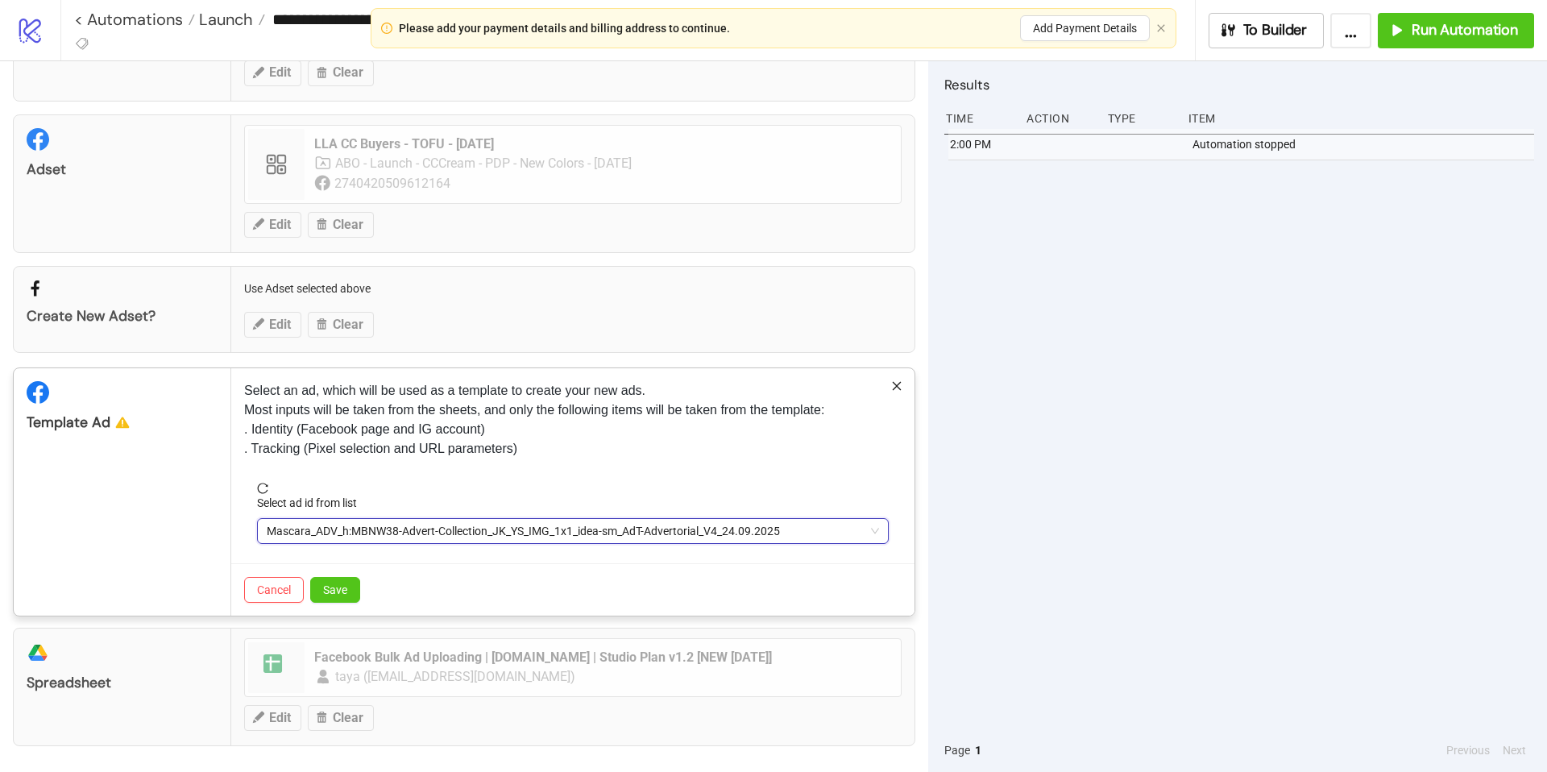
click at [419, 532] on span "Mascara_ADV_h:MBNW38-Advert-Collection_JK_YS_IMG_1x1_idea-sm_AdT-Advertorial_V4…" at bounding box center [573, 531] width 612 height 24
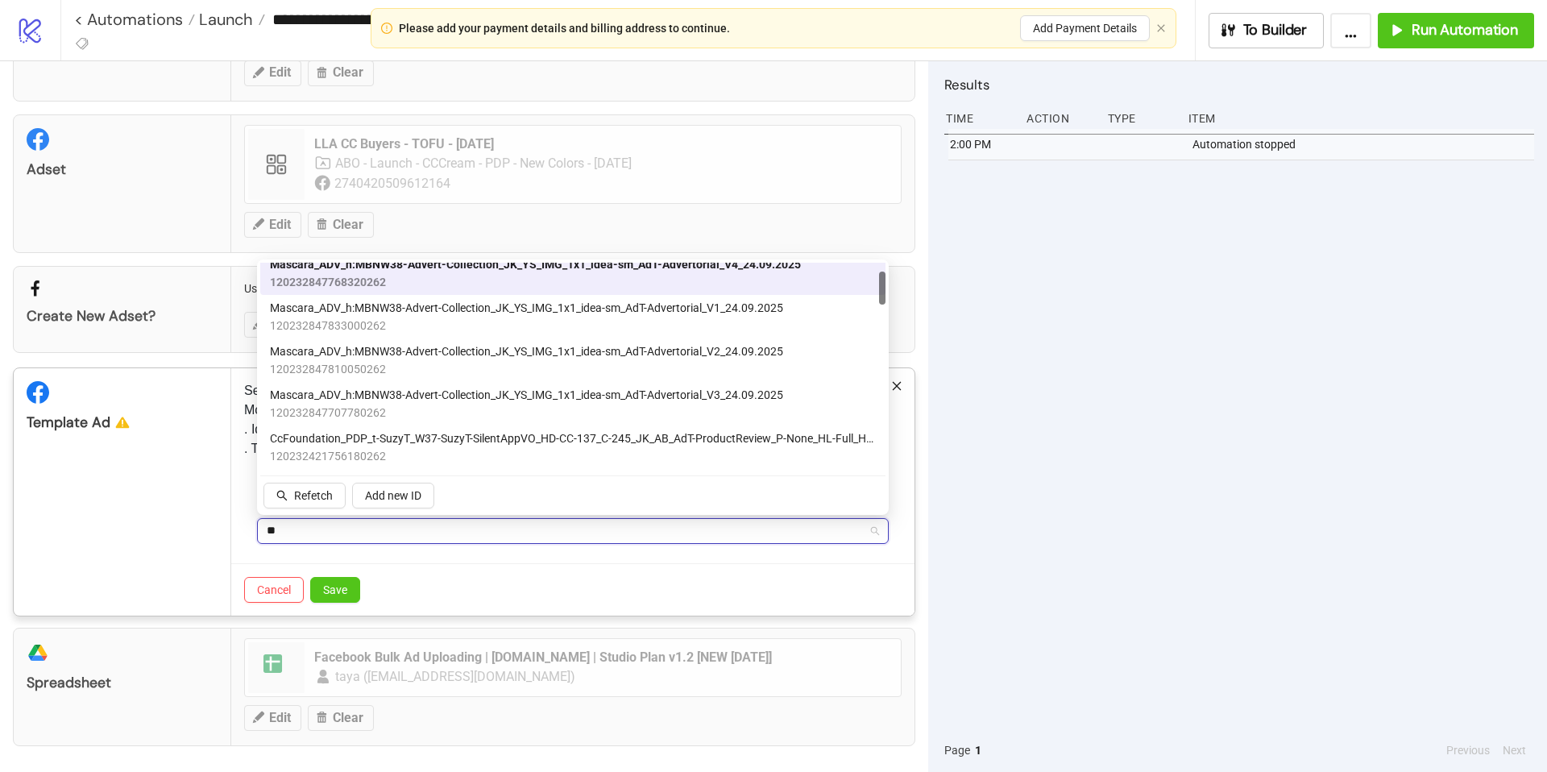
scroll to position [44, 0]
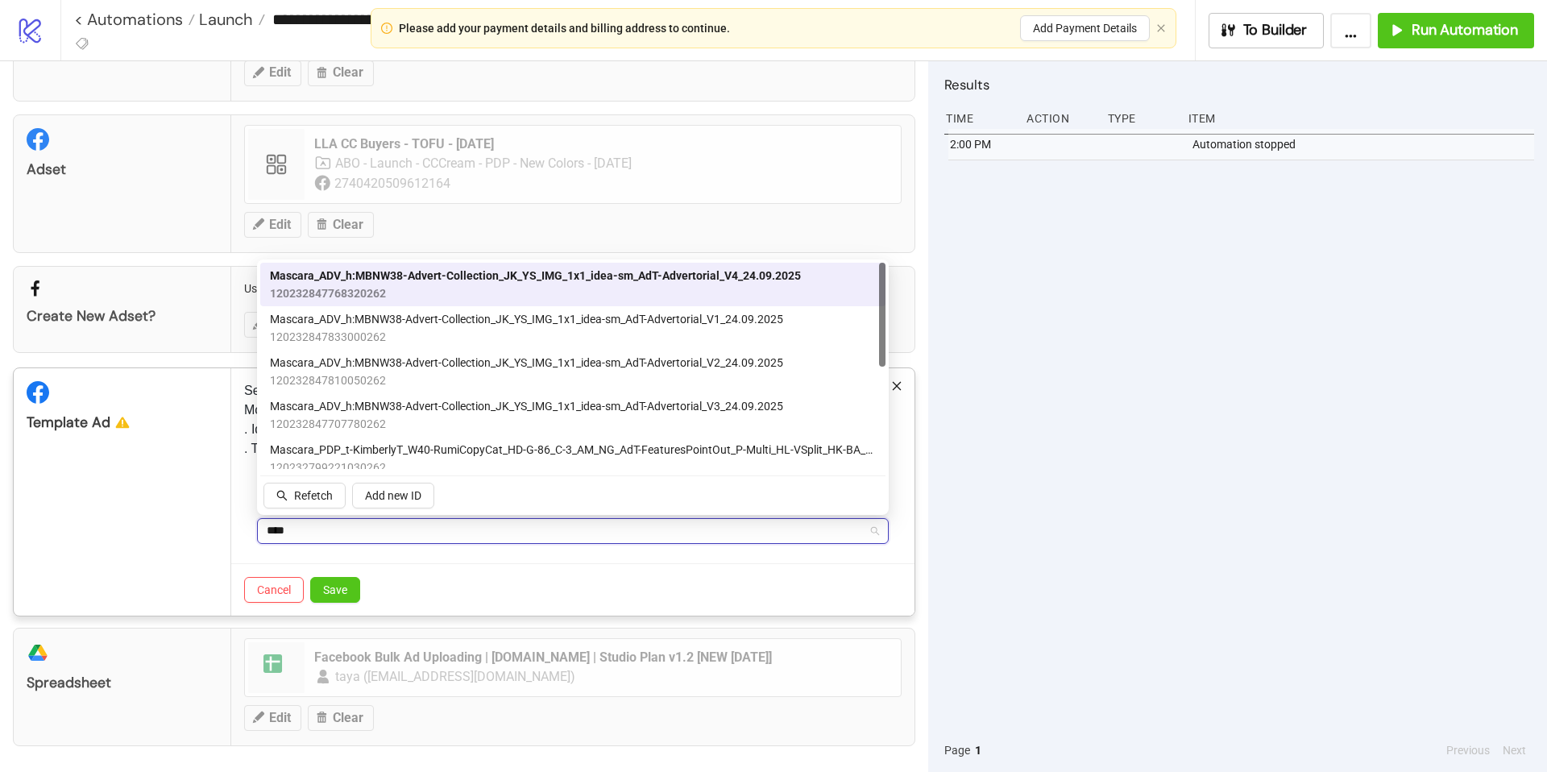
type input "*****"
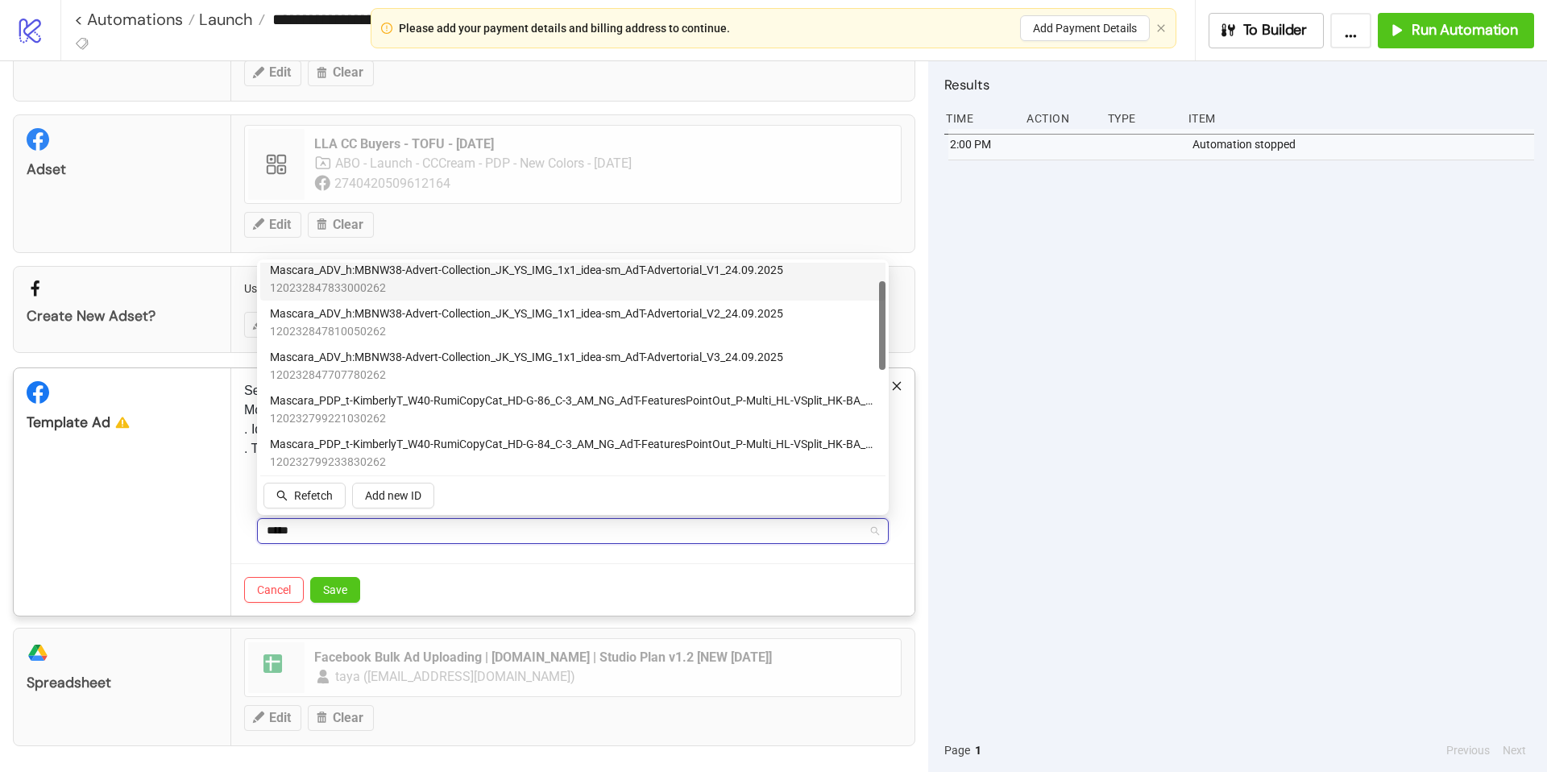
scroll to position [42, 0]
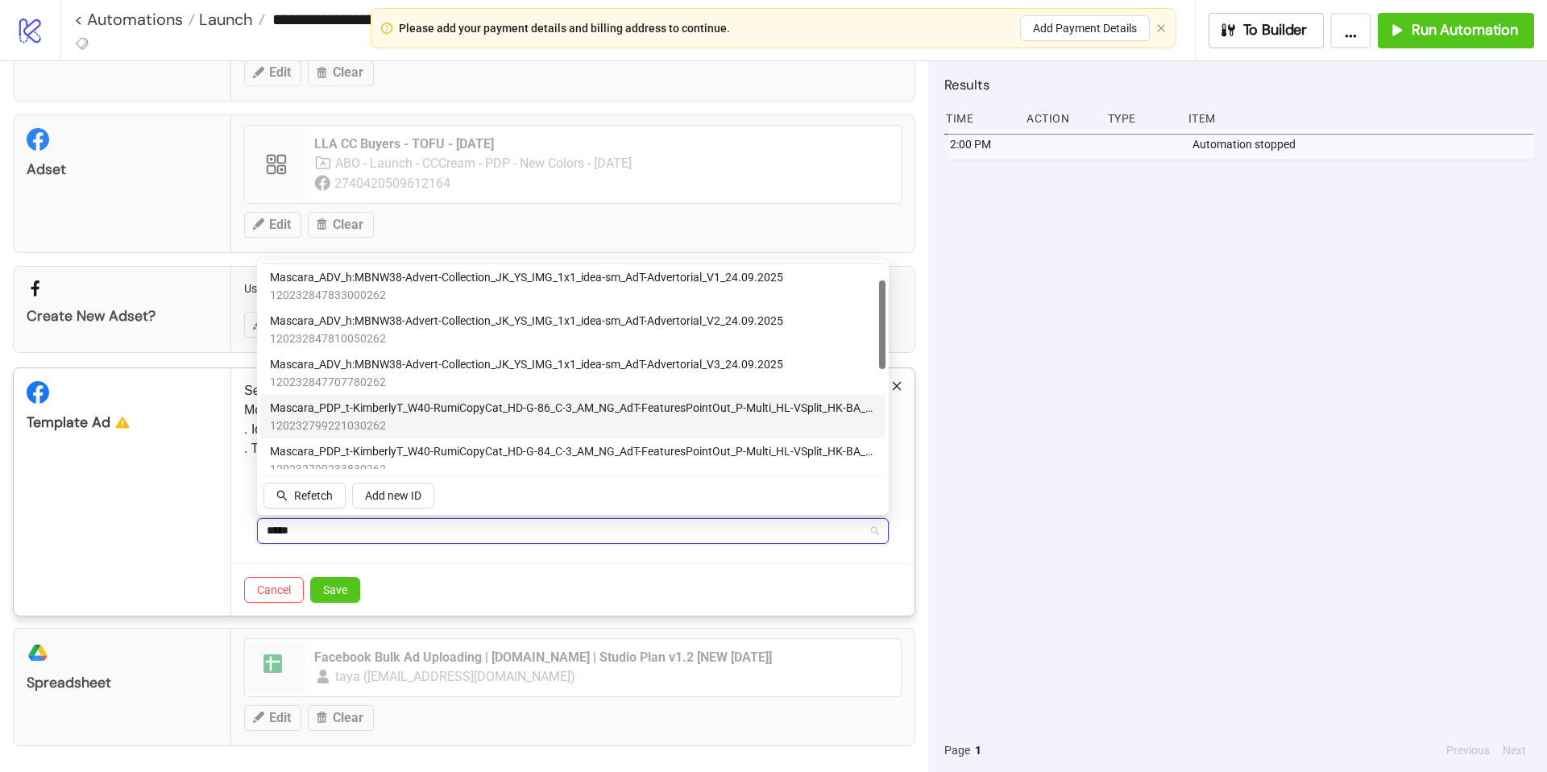
click at [437, 418] on span "120232799221030262" at bounding box center [573, 426] width 606 height 18
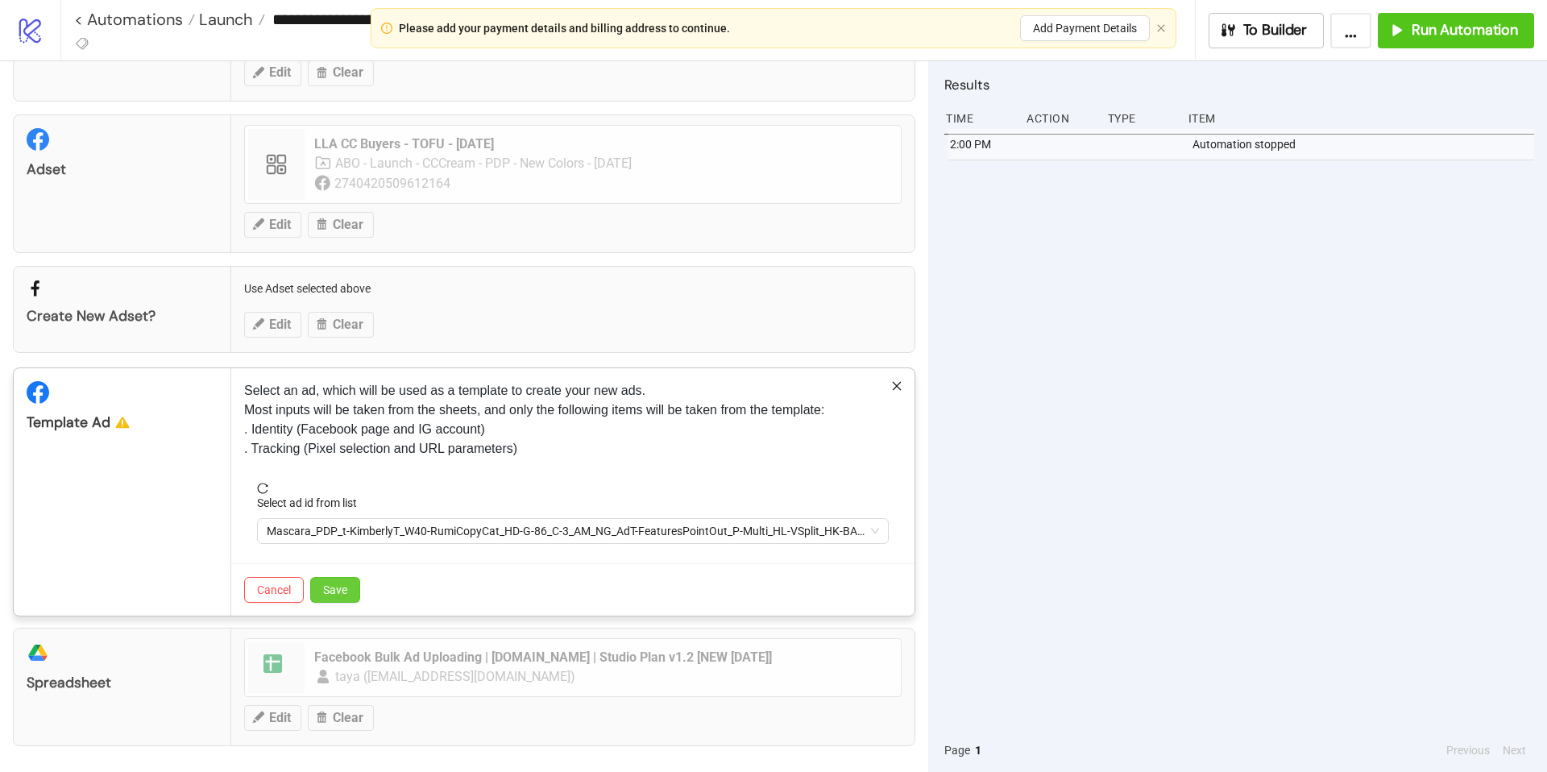
click at [344, 587] on span "Save" at bounding box center [335, 589] width 24 height 13
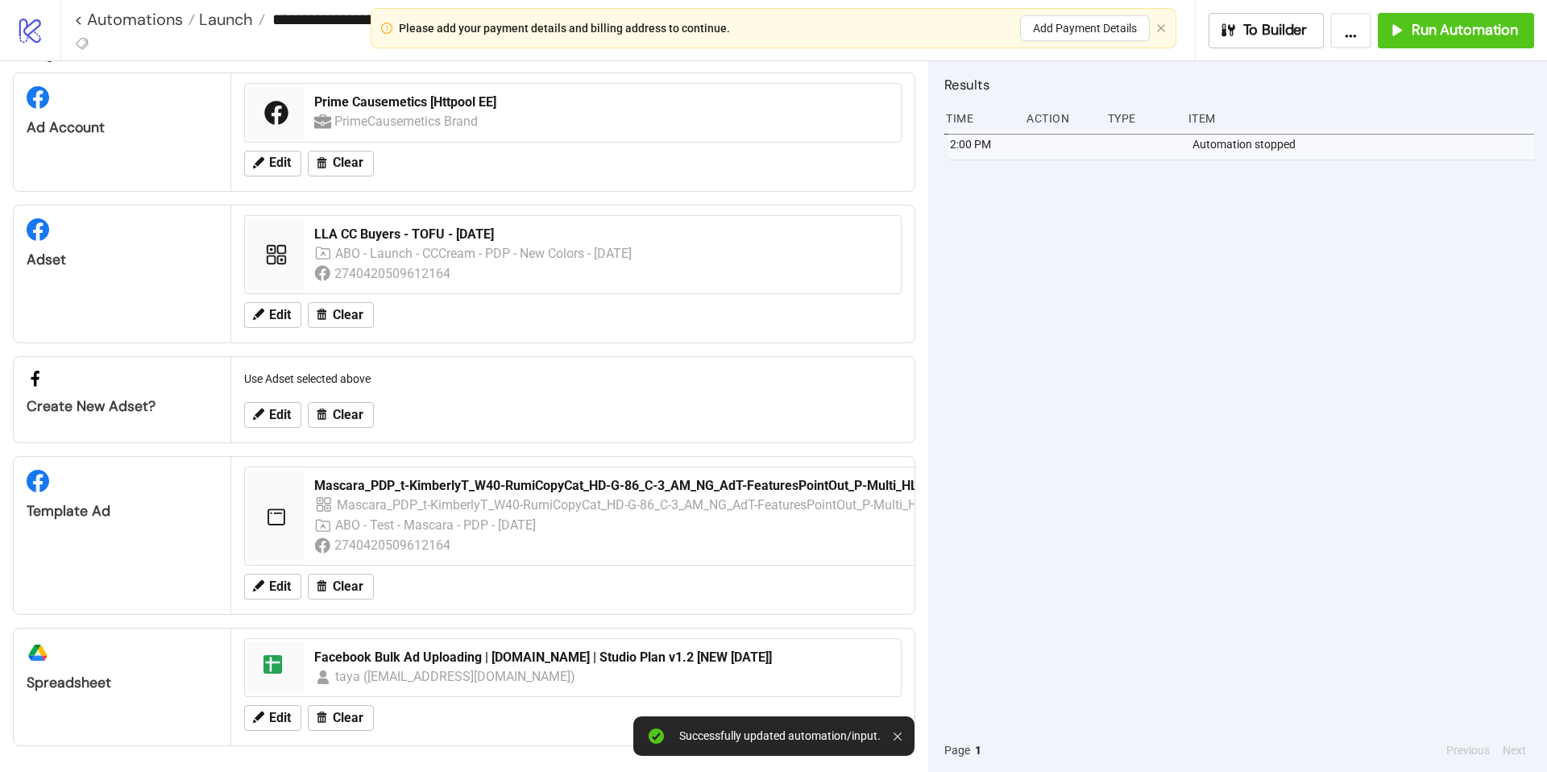
scroll to position [31, 0]
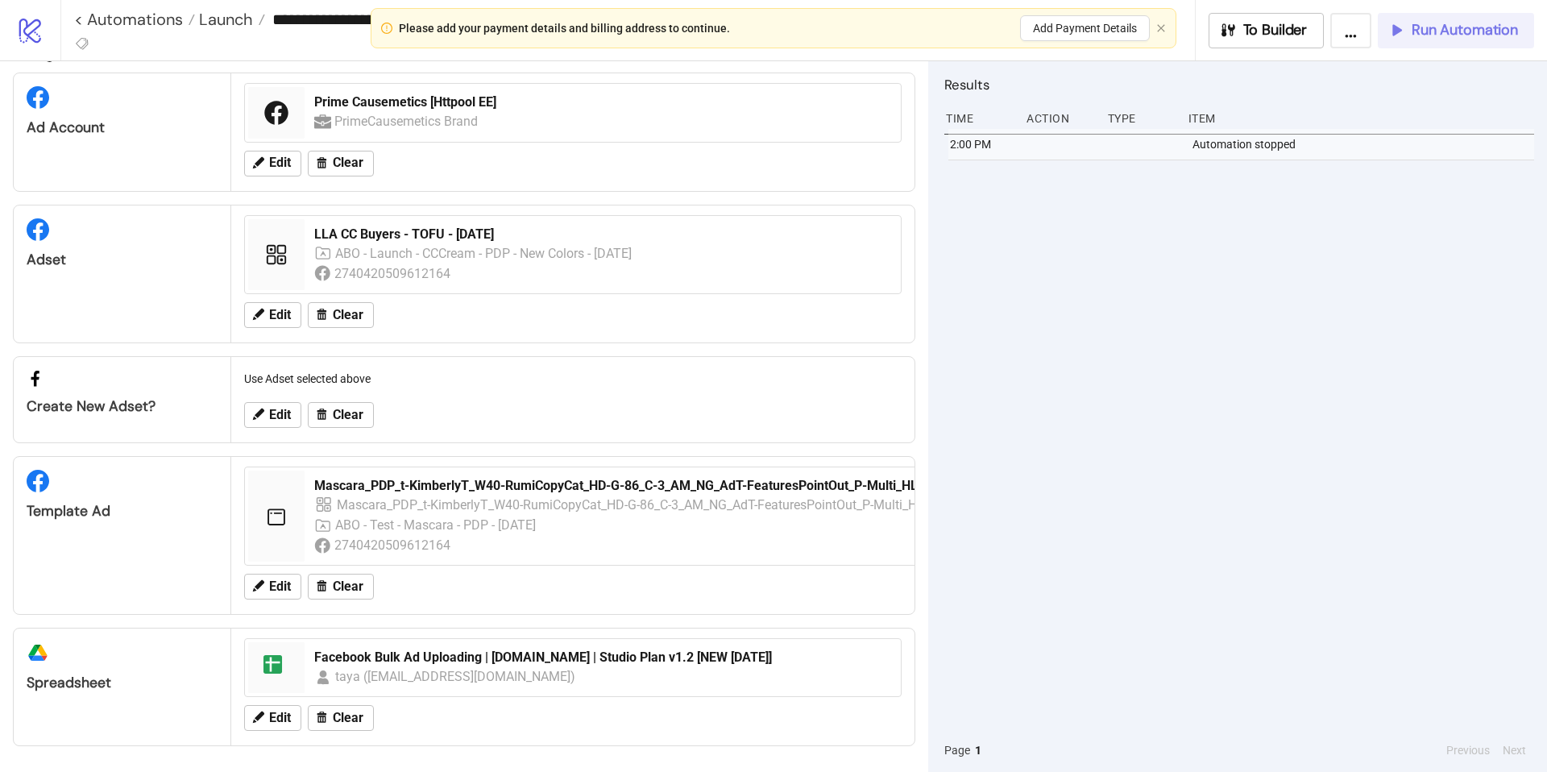
click at [1449, 28] on span "Run Automation" at bounding box center [1465, 30] width 106 height 19
